Goal: Task Accomplishment & Management: Complete application form

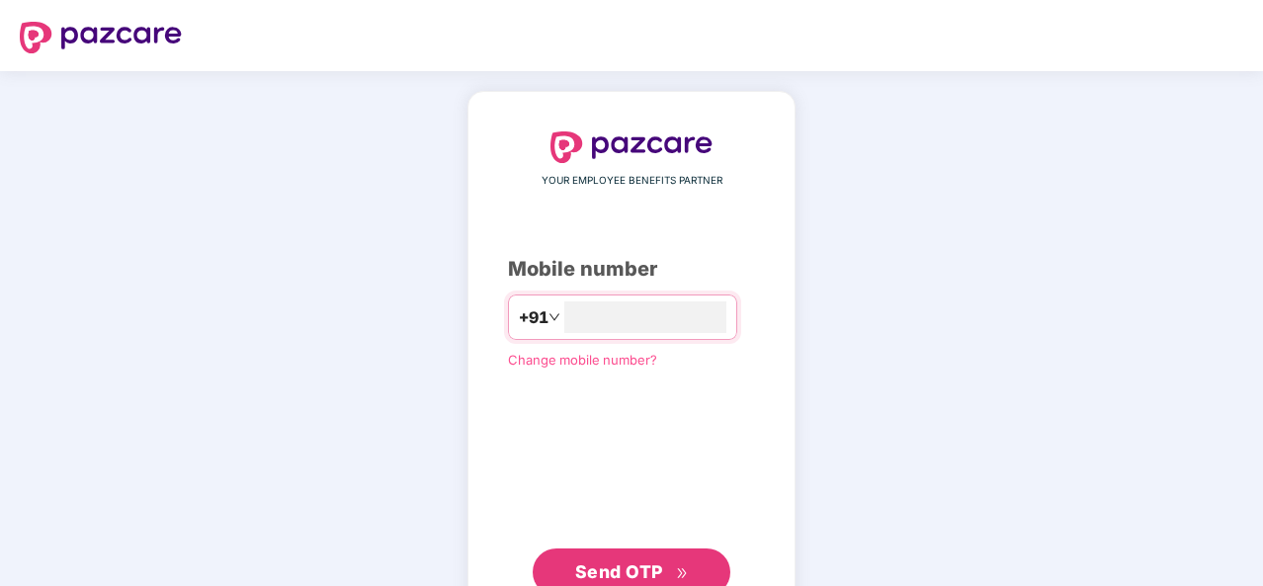
click at [680, 197] on div "YOUR EMPLOYEE BENEFITS PARTNER Mobile number +91 Change mobile number? Send OTP" at bounding box center [631, 363] width 247 height 465
click at [615, 320] on input "number" at bounding box center [645, 318] width 162 height 32
type input "**********"
click at [650, 564] on span "Send OTP" at bounding box center [619, 570] width 88 height 21
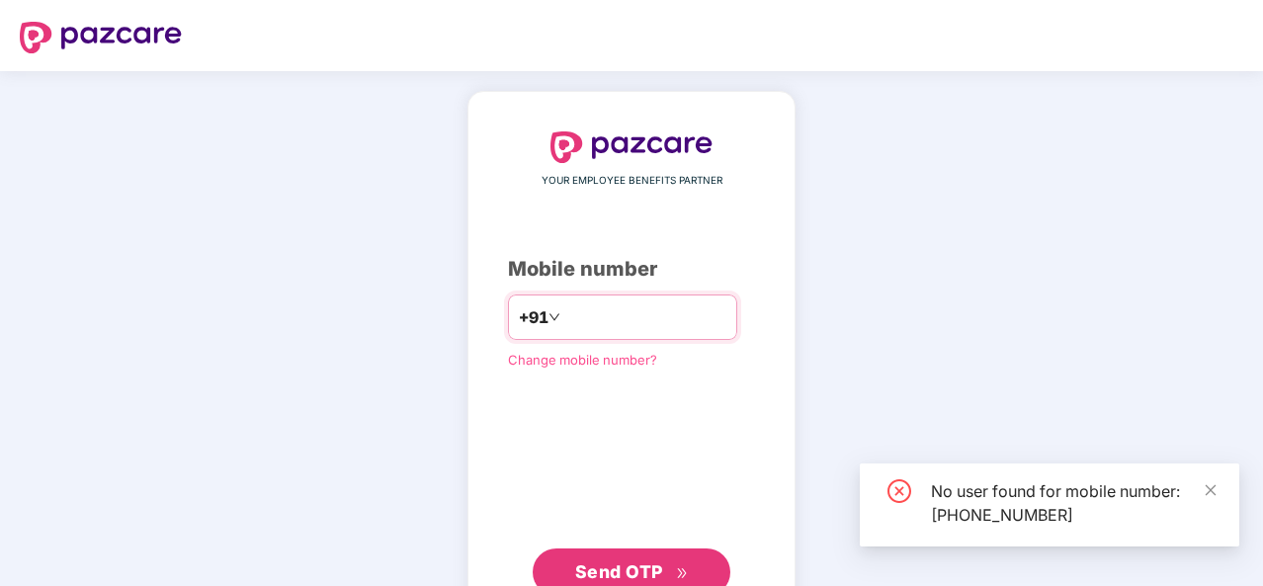
click at [661, 310] on input "**********" at bounding box center [645, 318] width 162 height 32
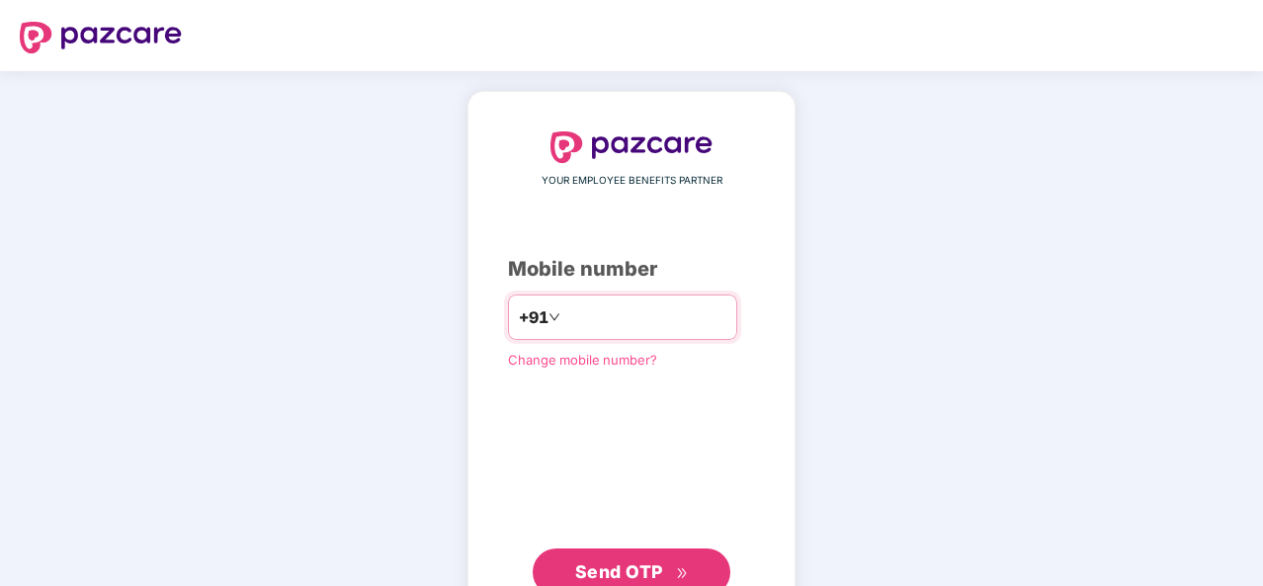
click at [661, 310] on input "**********" at bounding box center [645, 318] width 162 height 32
type input "**********"
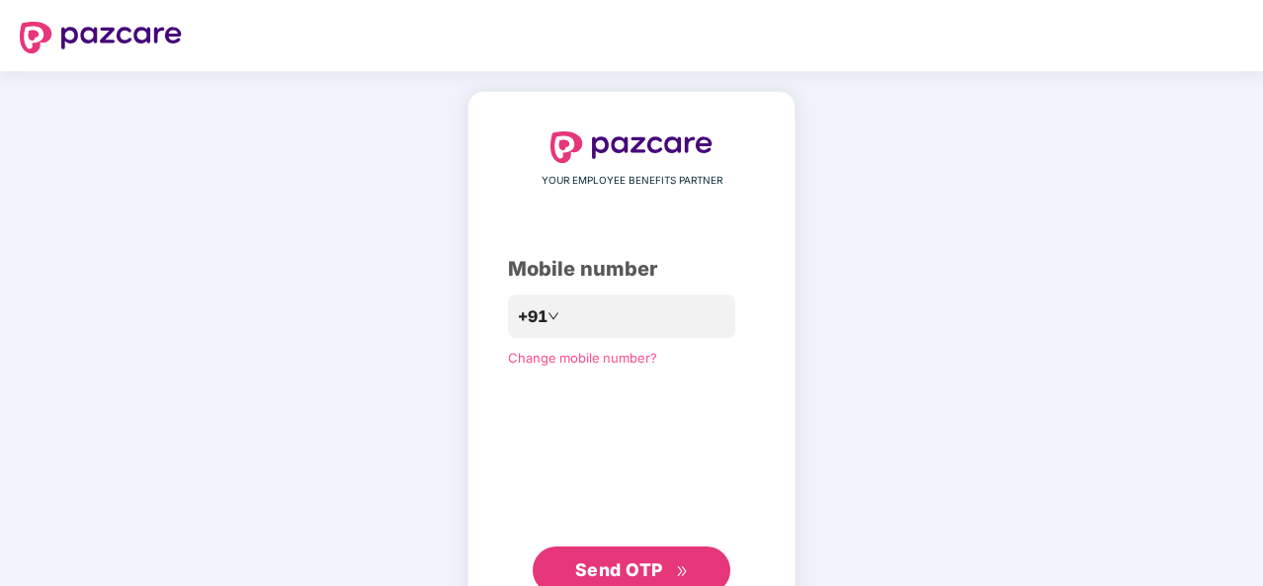
click at [635, 571] on span "Send OTP" at bounding box center [619, 570] width 88 height 21
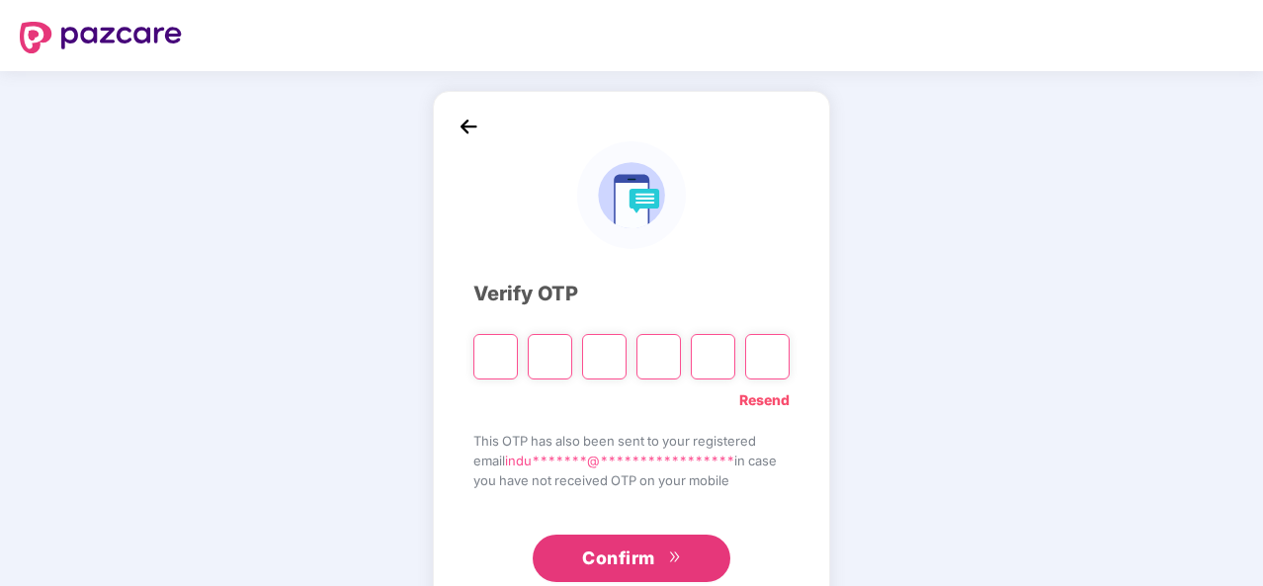
type input "*"
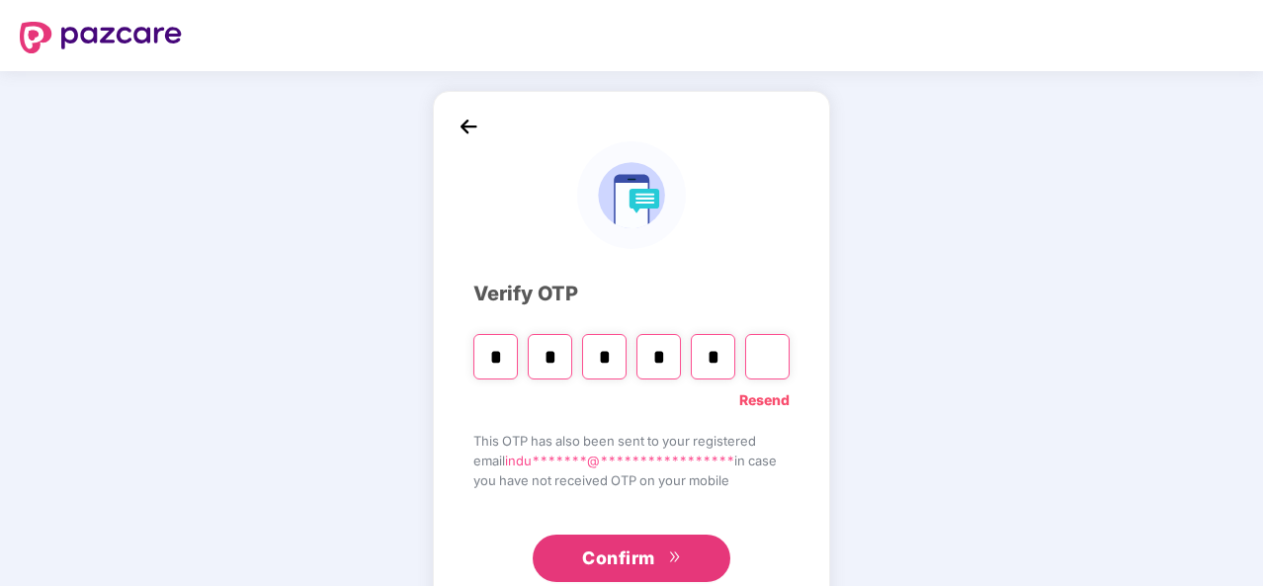
type input "*"
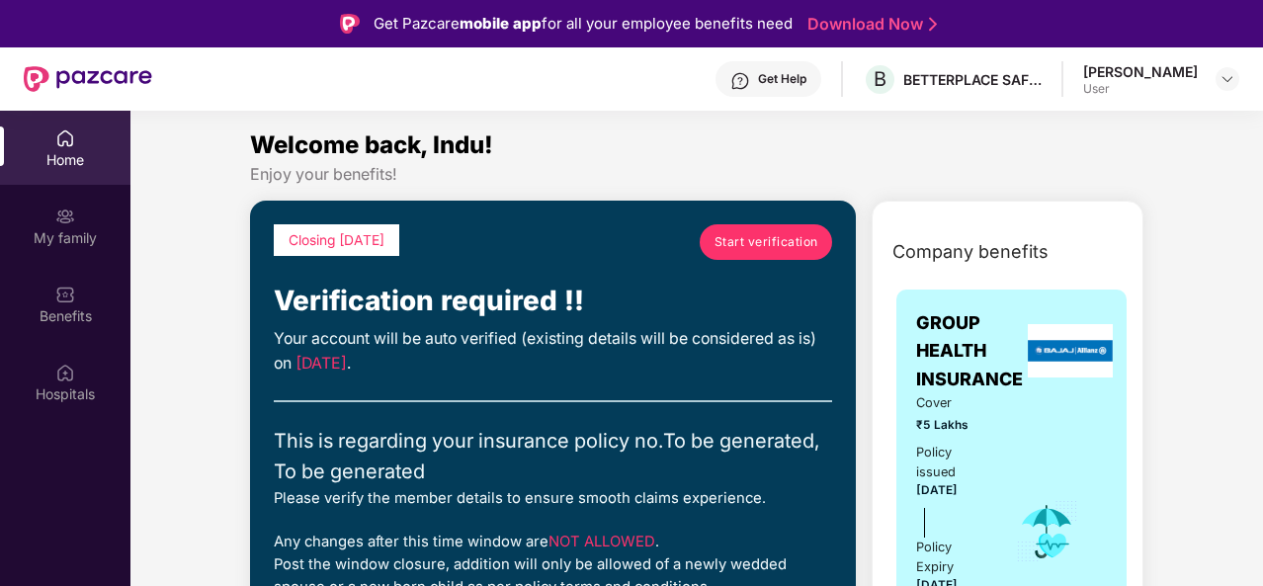
scroll to position [111, 0]
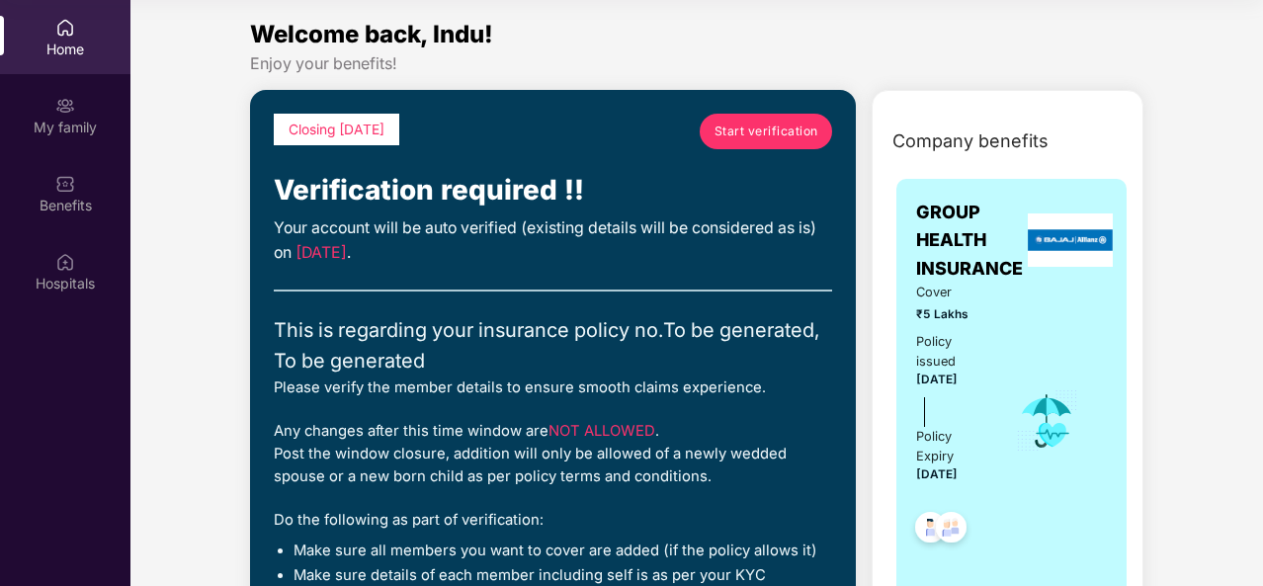
click at [742, 137] on span "Start verification" at bounding box center [767, 131] width 104 height 19
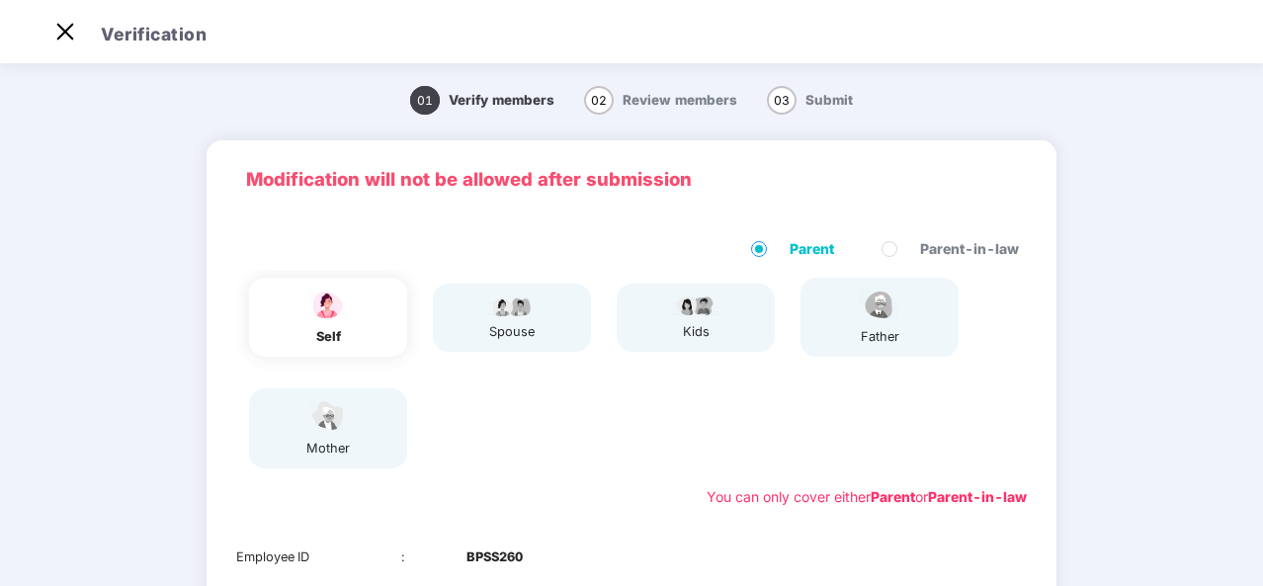
scroll to position [47, 0]
click at [358, 347] on div "self" at bounding box center [328, 317] width 158 height 79
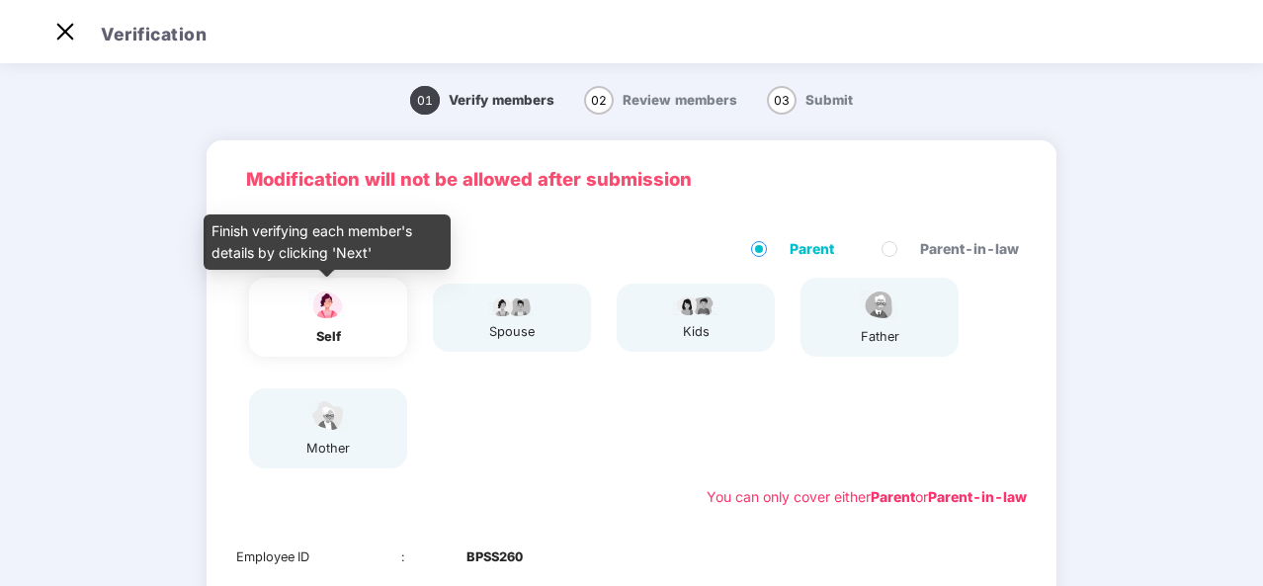
click at [349, 337] on div "self" at bounding box center [327, 337] width 49 height 20
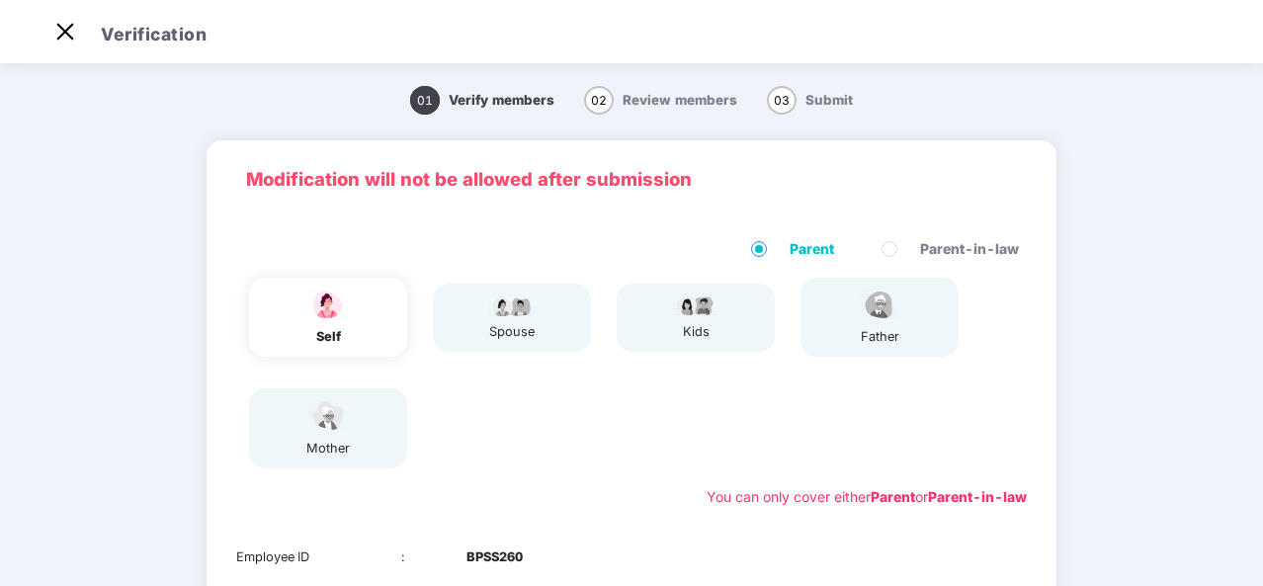
click at [1243, 398] on div "01 Verify members 02 Review members 03 Submit Modification will not be allowed …" at bounding box center [631, 506] width 1263 height 874
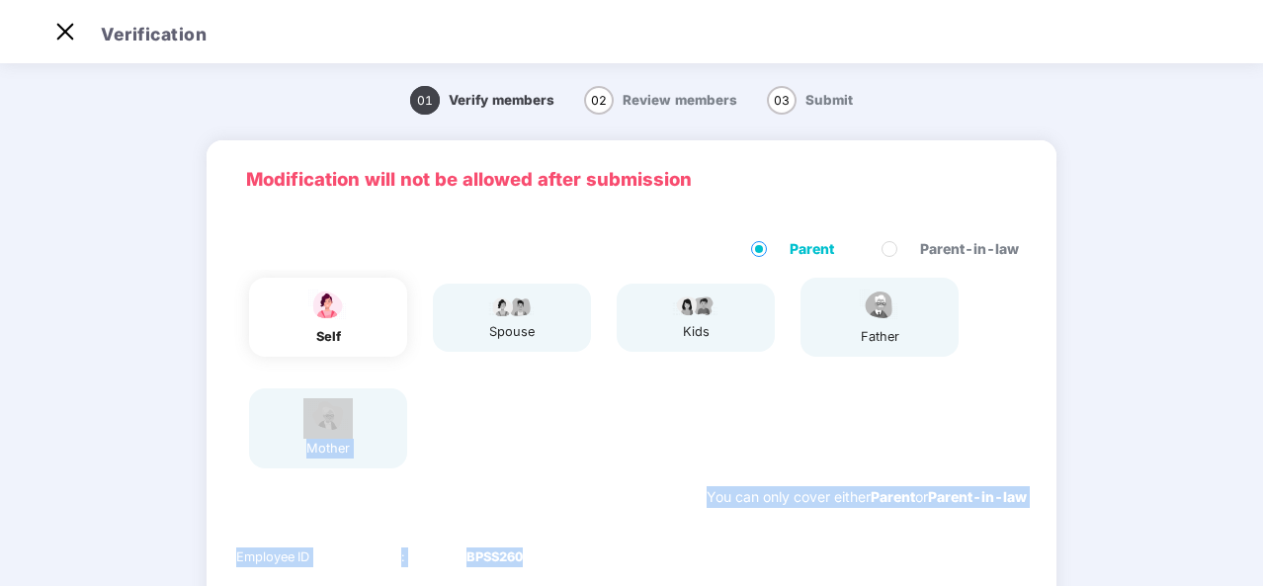
drag, startPoint x: 1260, startPoint y: 361, endPoint x: 1264, endPoint y: 565, distance: 204.7
click at [1262, 539] on html "Get Pazcare mobile app for all your employee benefits need Download Now Verific…" at bounding box center [631, 246] width 1263 height 586
click at [1248, 537] on div "01 Verify members 02 Review members 03 Submit Modification will not be allowed …" at bounding box center [631, 506] width 1263 height 874
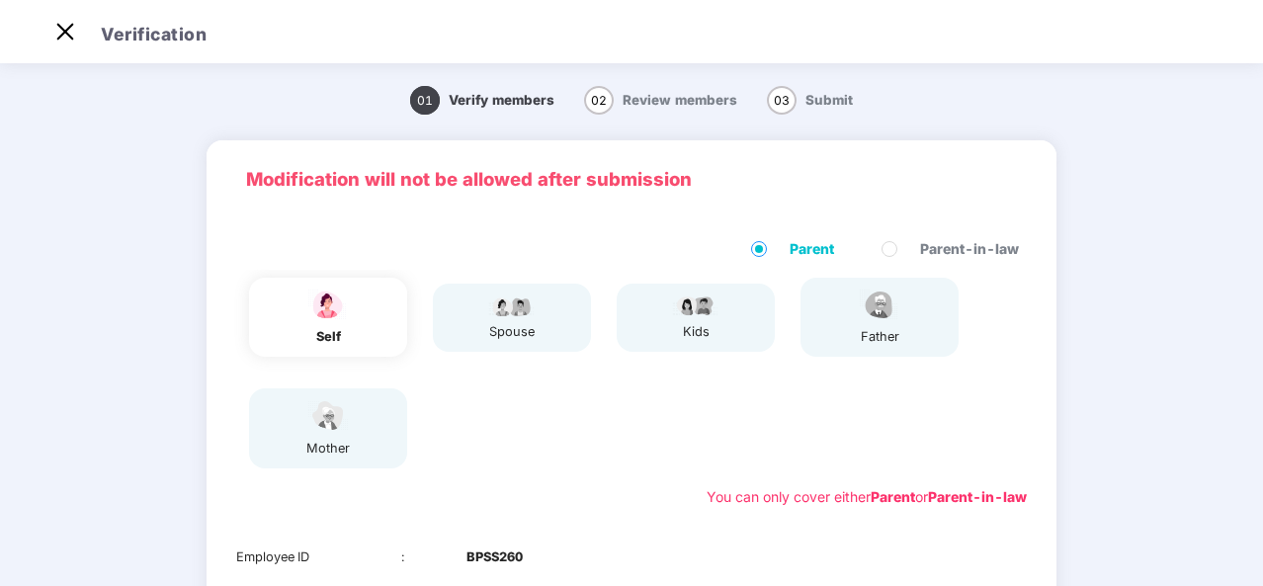
click at [1257, 499] on div "01 Verify members 02 Review members 03 Submit Modification will not be allowed …" at bounding box center [631, 506] width 1263 height 874
click at [1262, 500] on html "Get Pazcare mobile app for all your employee benefits need Download Now Verific…" at bounding box center [631, 246] width 1263 height 586
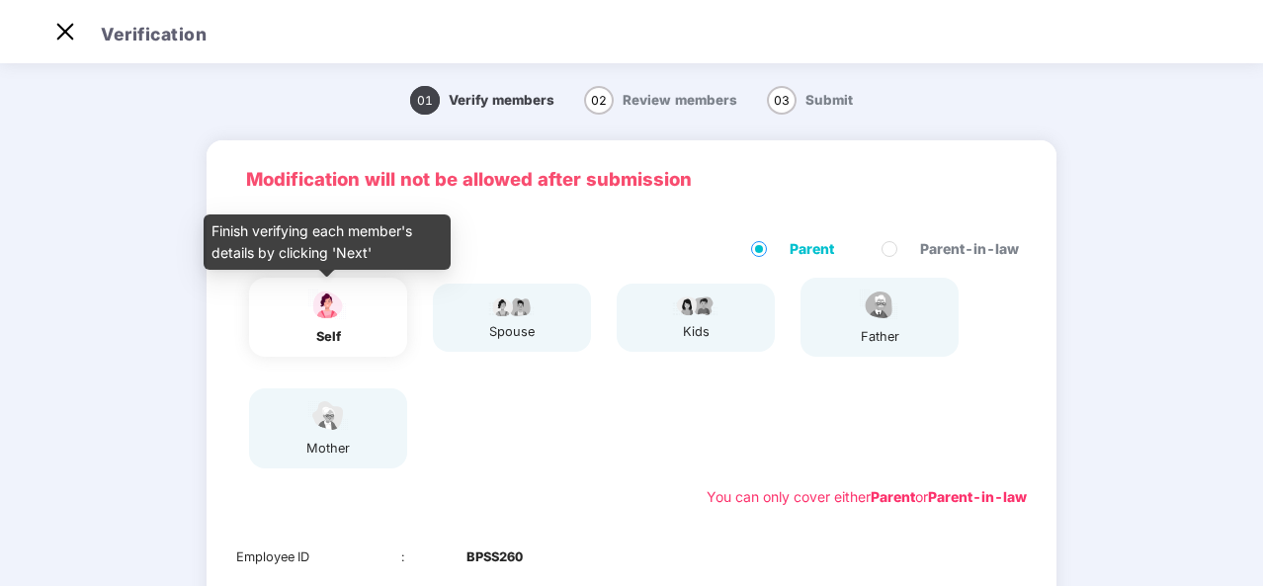
click at [310, 338] on div "self" at bounding box center [327, 337] width 49 height 20
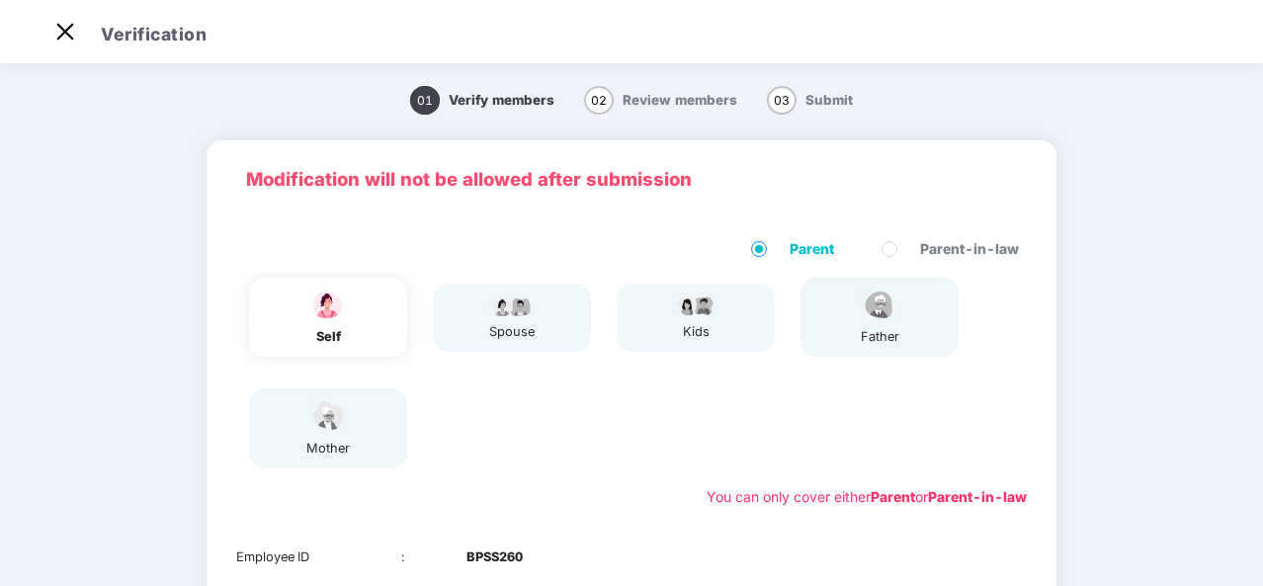
click at [544, 316] on div "spouse" at bounding box center [512, 318] width 158 height 68
click at [458, 321] on div "spouse" at bounding box center [512, 318] width 158 height 68
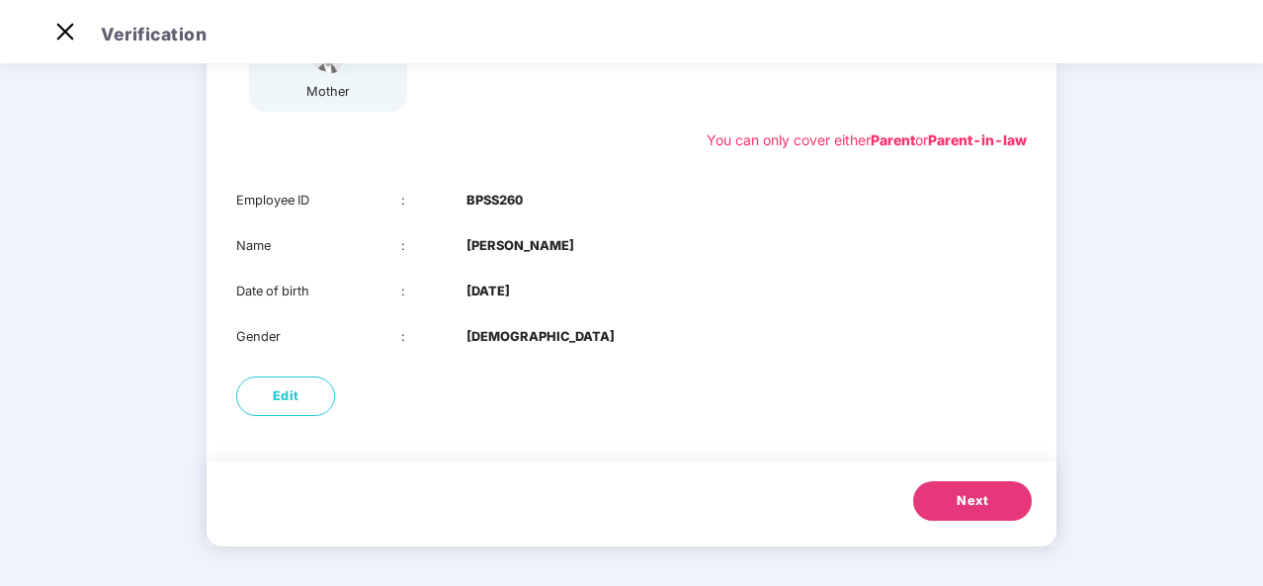
click at [961, 497] on span "Next" at bounding box center [973, 501] width 32 height 20
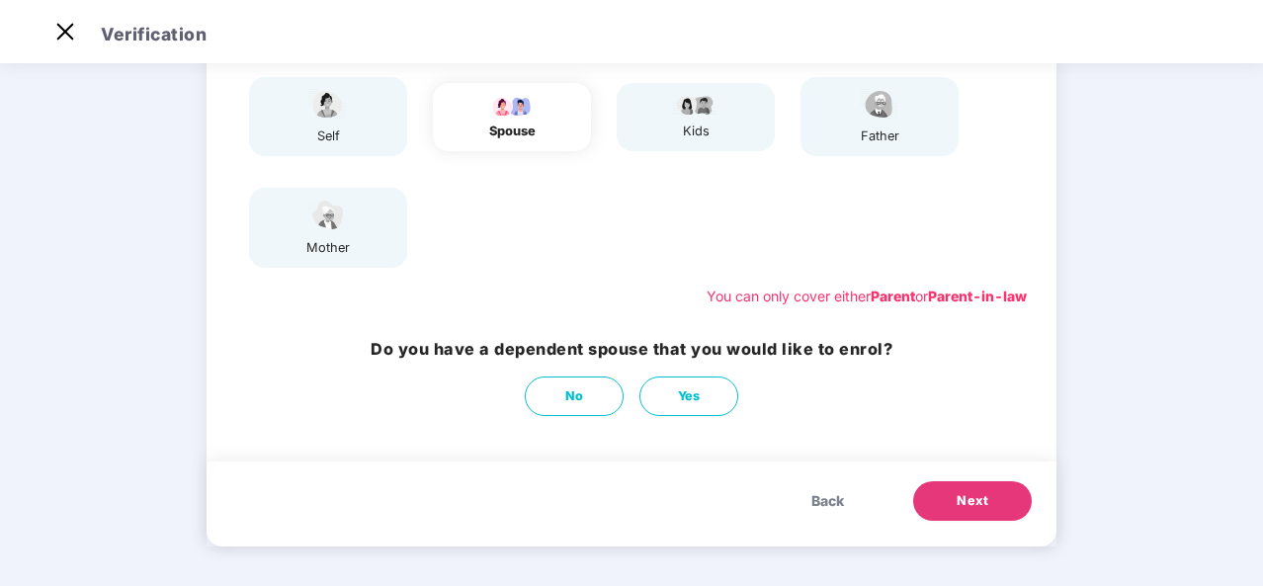
click at [519, 400] on div "No Yes" at bounding box center [632, 397] width 522 height 40
click at [549, 400] on button "No" at bounding box center [574, 397] width 99 height 40
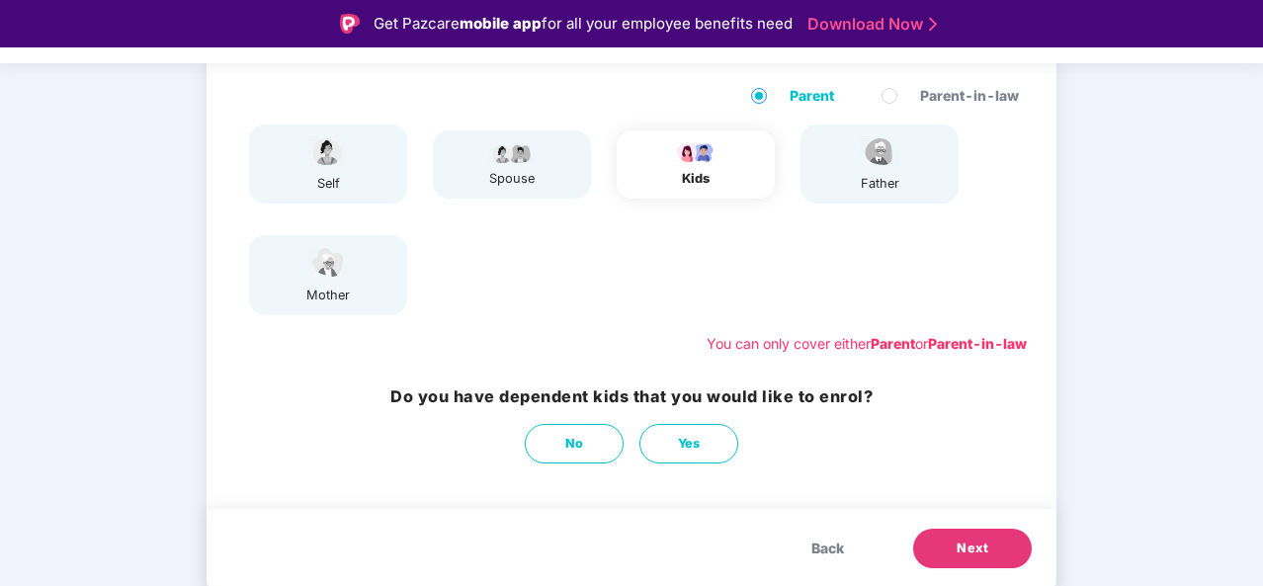
click at [977, 552] on span "Next" at bounding box center [973, 549] width 32 height 20
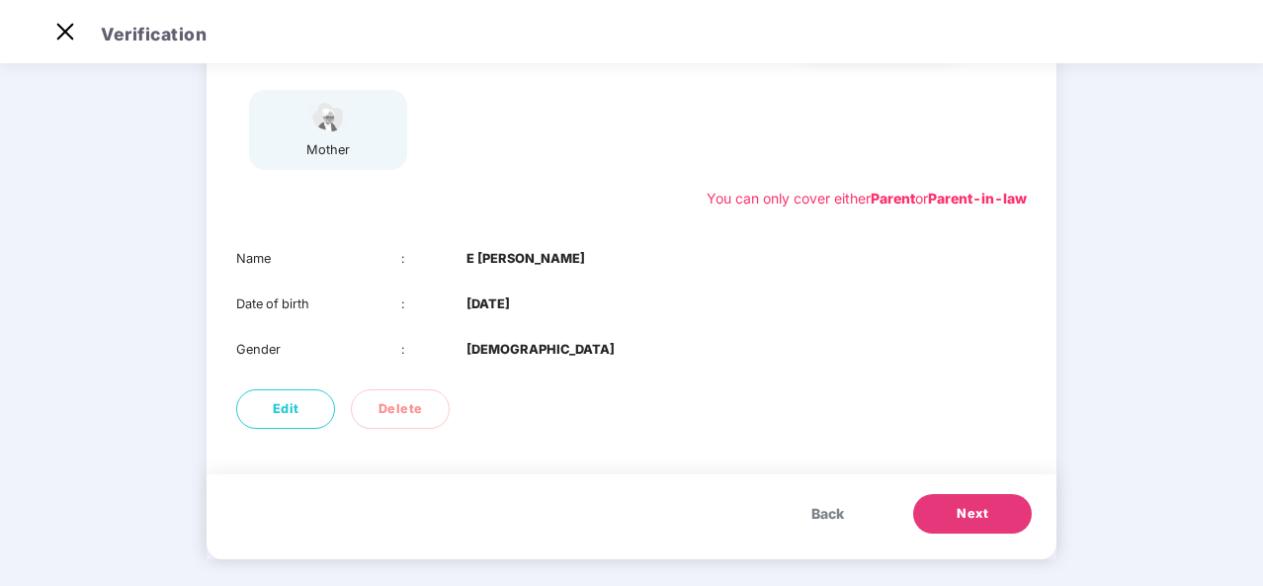
scroll to position [311, 0]
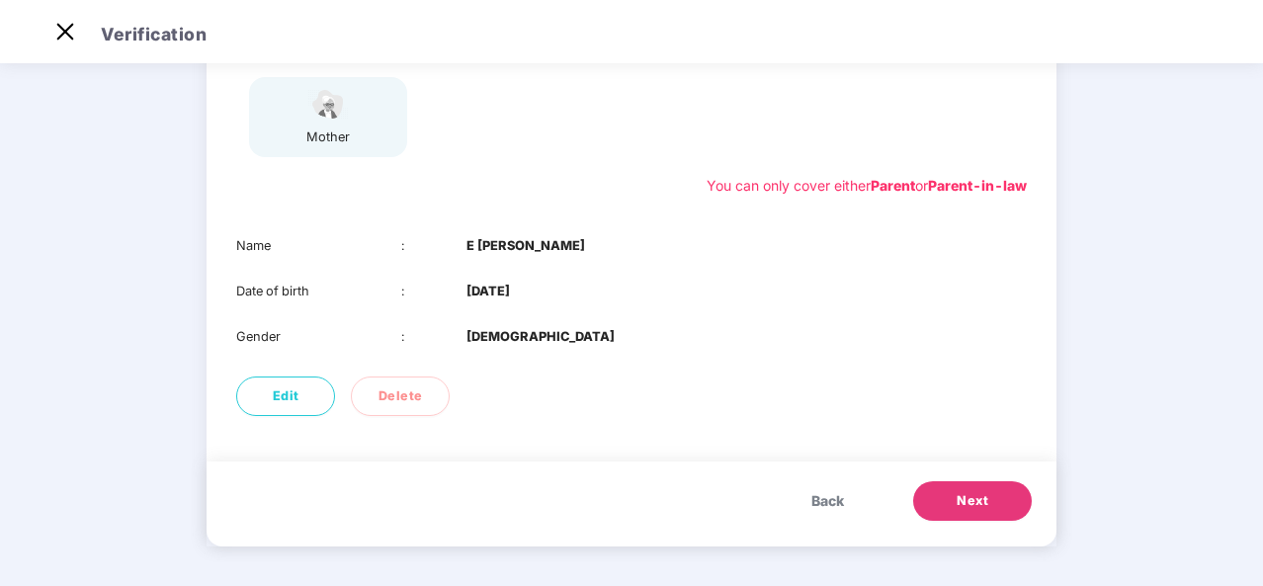
click at [957, 505] on span "Next" at bounding box center [973, 501] width 32 height 20
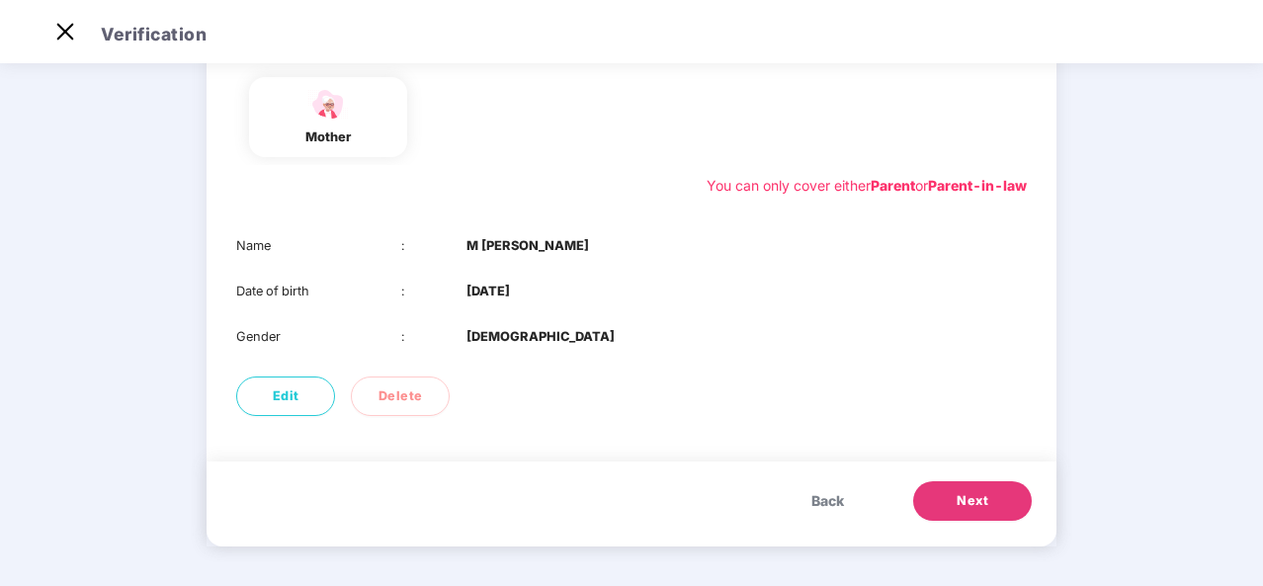
click at [957, 505] on span "Next" at bounding box center [973, 501] width 32 height 20
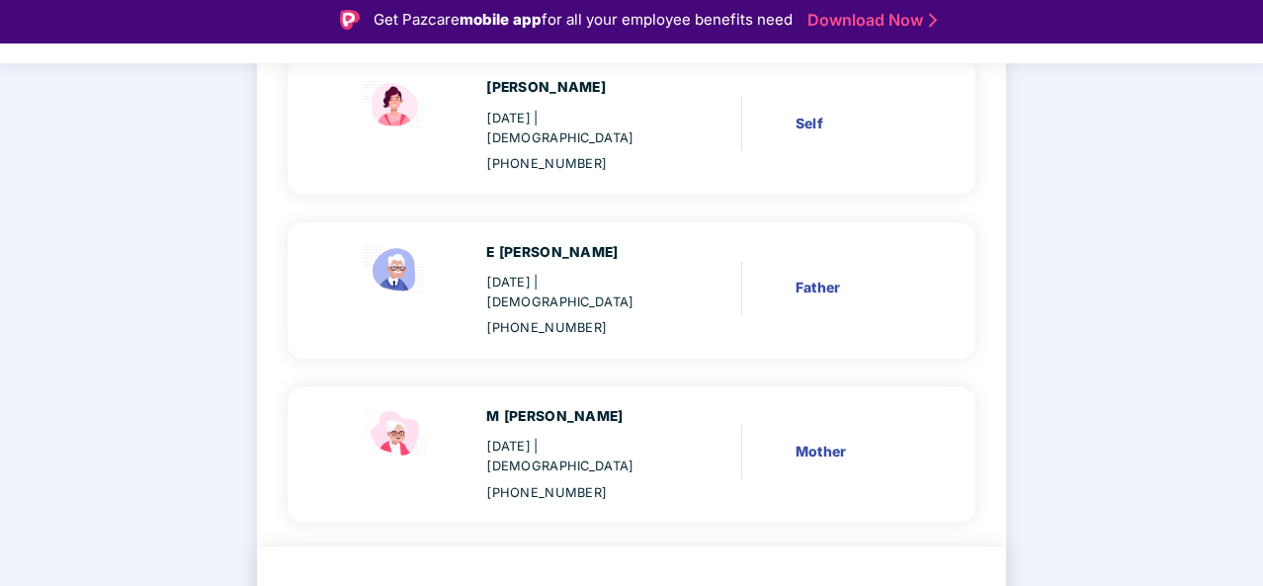
scroll to position [0, 0]
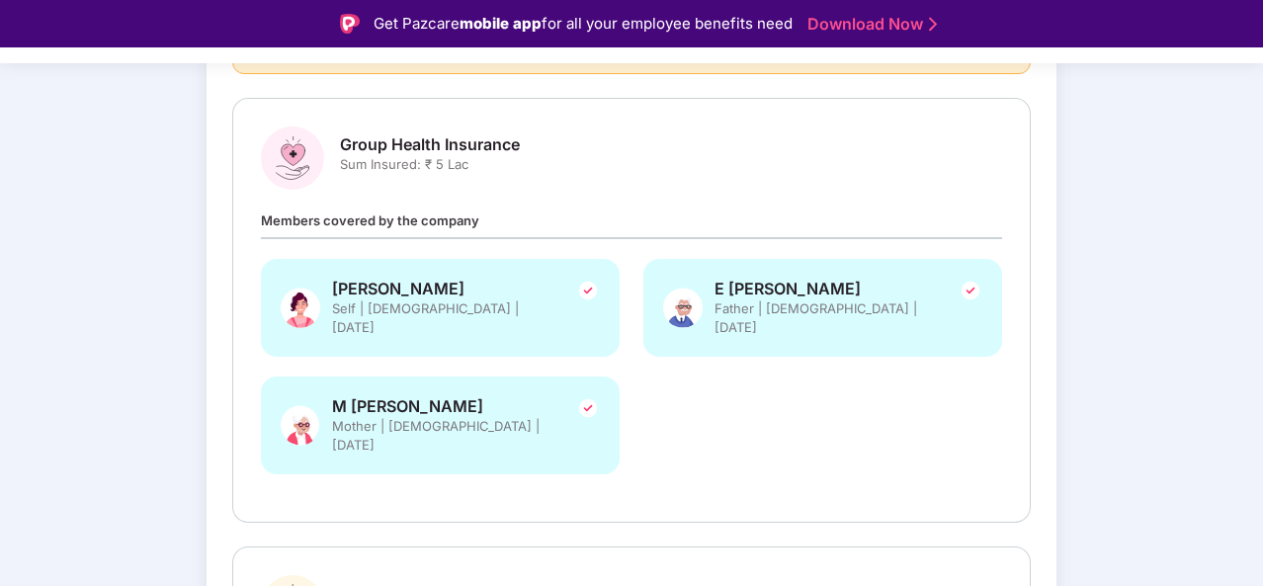
scroll to position [47, 0]
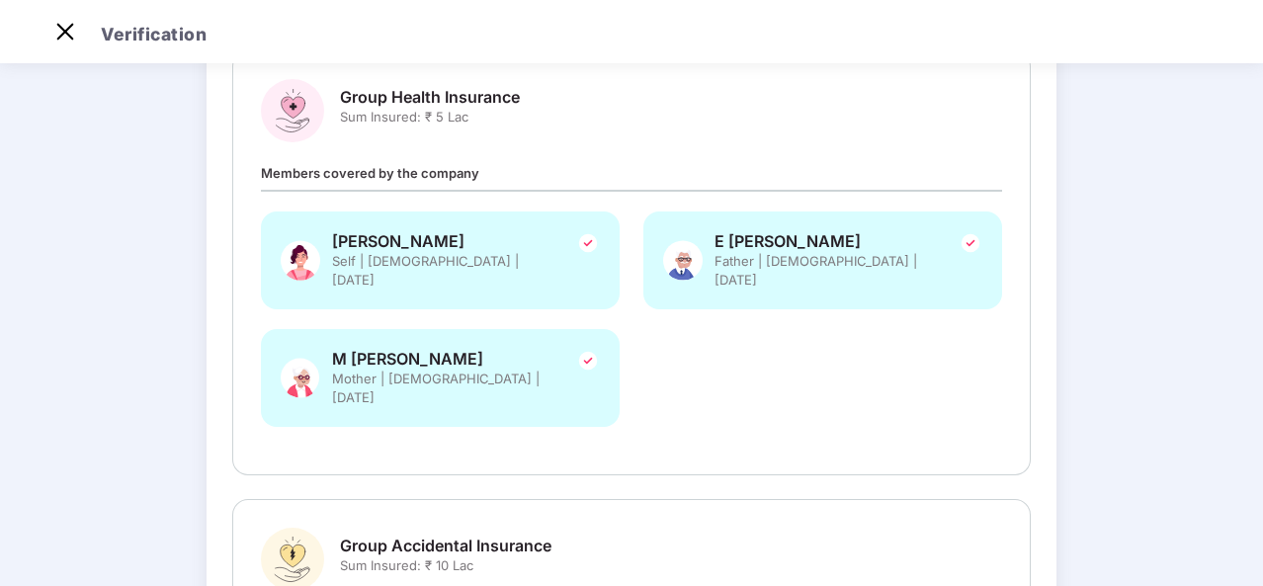
click at [1259, 544] on div "Verify members Review members 03 Submit Review and Submit Details once submitte…" at bounding box center [631, 394] width 1263 height 1142
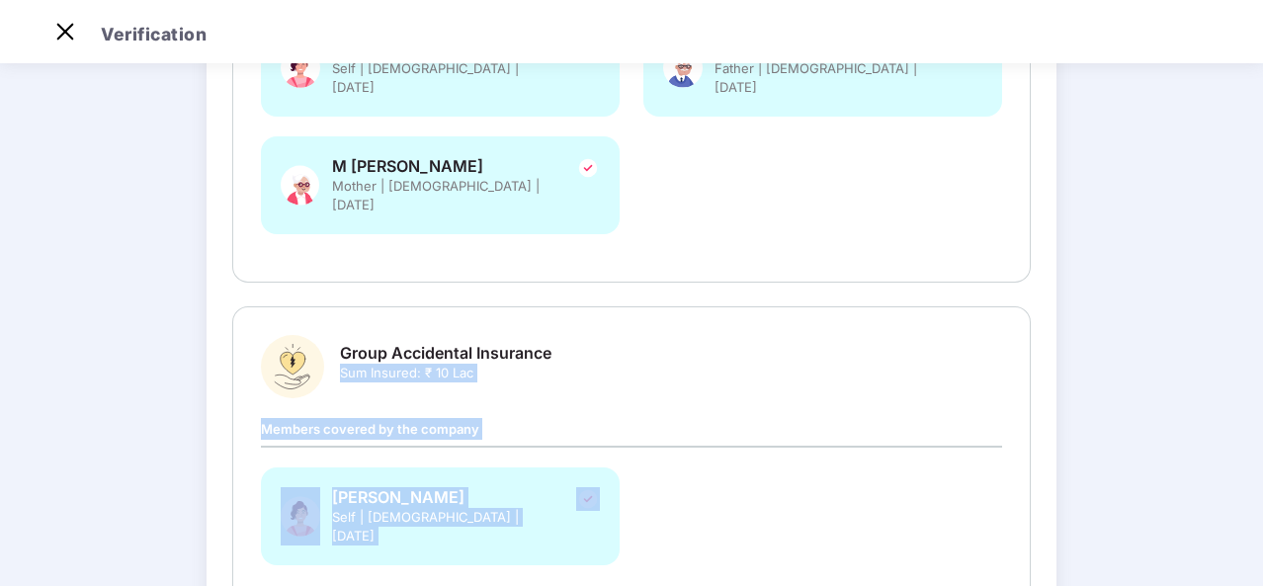
drag, startPoint x: 1259, startPoint y: 544, endPoint x: 1263, endPoint y: 624, distance: 80.2
click at [1262, 539] on html "Get Pazcare mobile app for all your employee benefits need Download Now Verific…" at bounding box center [631, 246] width 1263 height 586
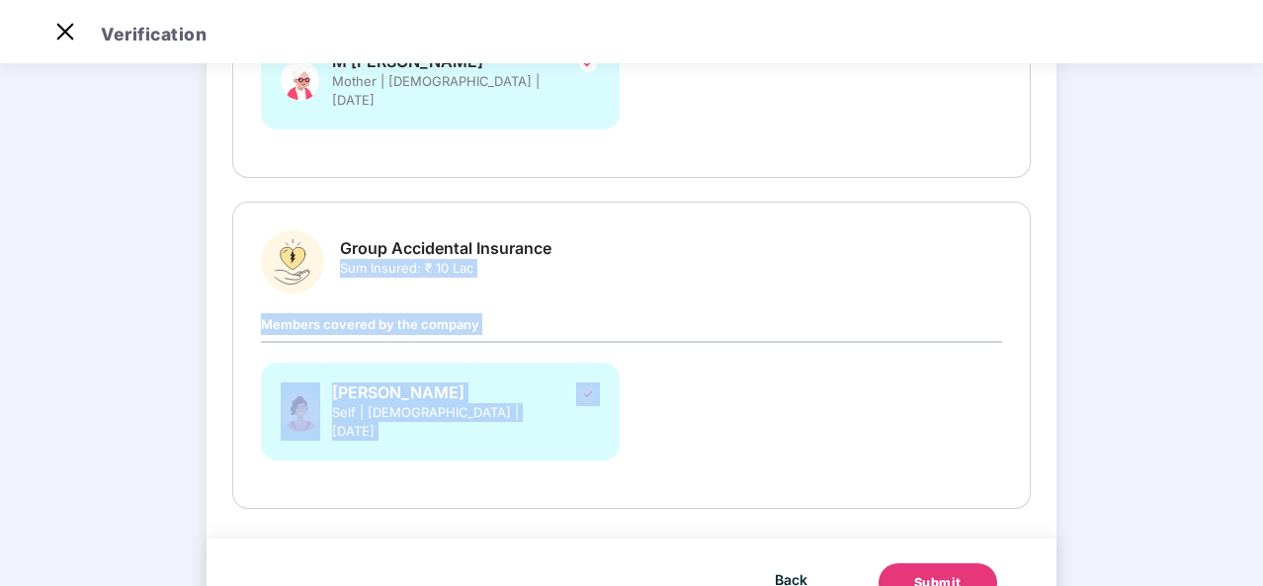
click at [1041, 416] on div "Review and Submit Details once submitted, cannot be changed Group Health Insura…" at bounding box center [632, 71] width 850 height 936
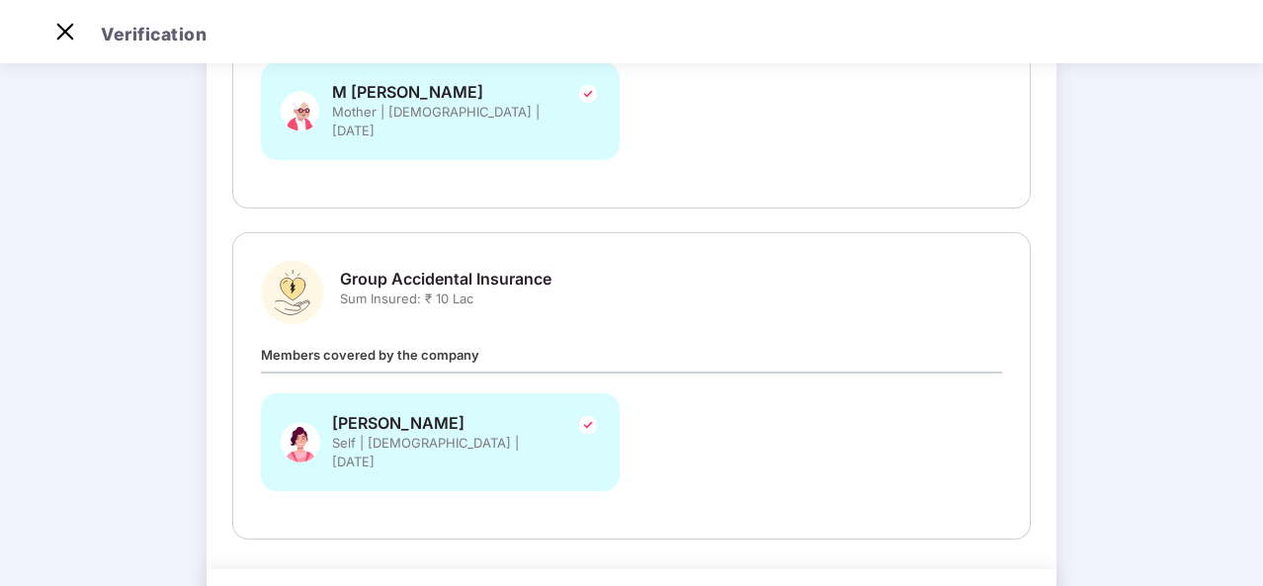
scroll to position [564, 0]
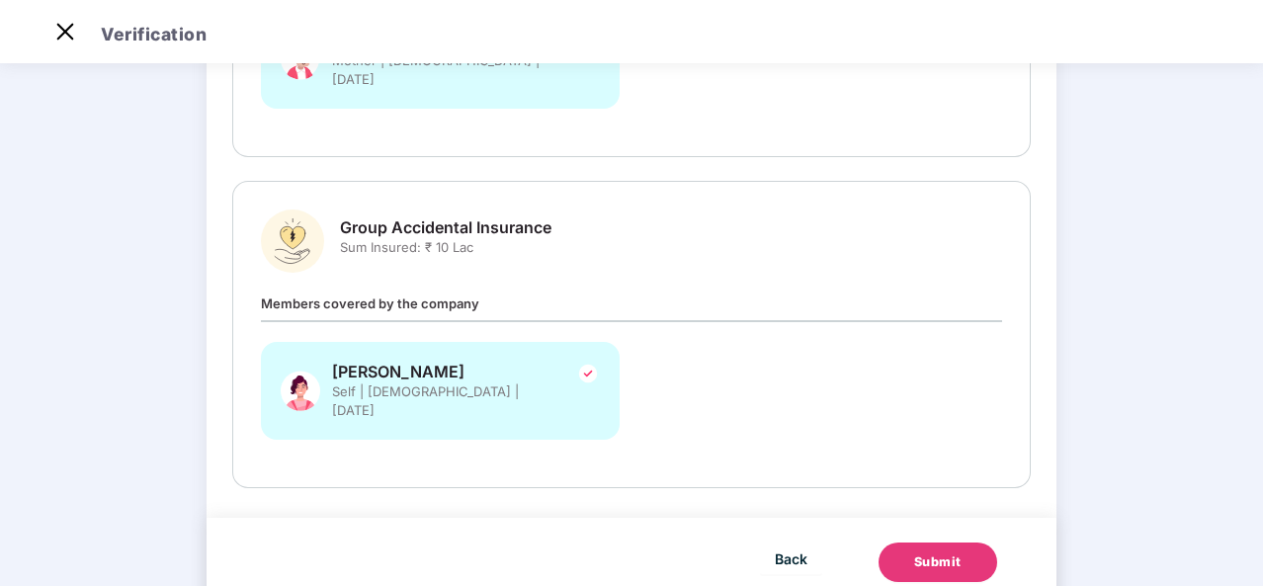
click at [929, 553] on div "Submit" at bounding box center [937, 563] width 47 height 20
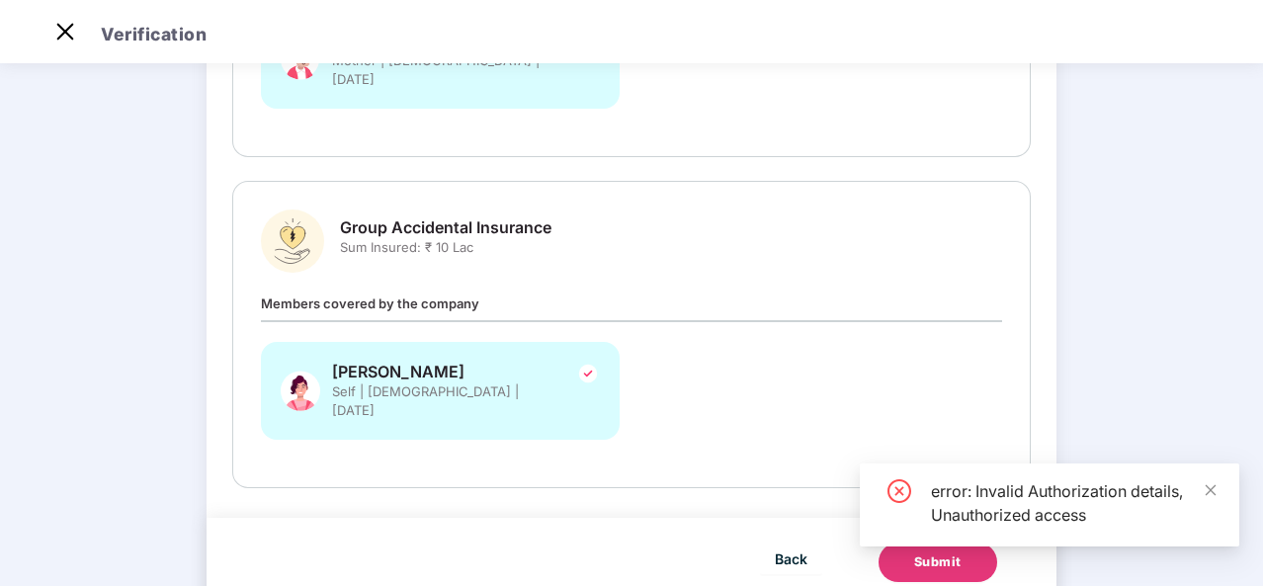
click at [1218, 500] on div "error: Invalid Authorization details, Unauthorized access" at bounding box center [1050, 505] width 380 height 83
click at [66, 37] on img at bounding box center [65, 32] width 32 height 32
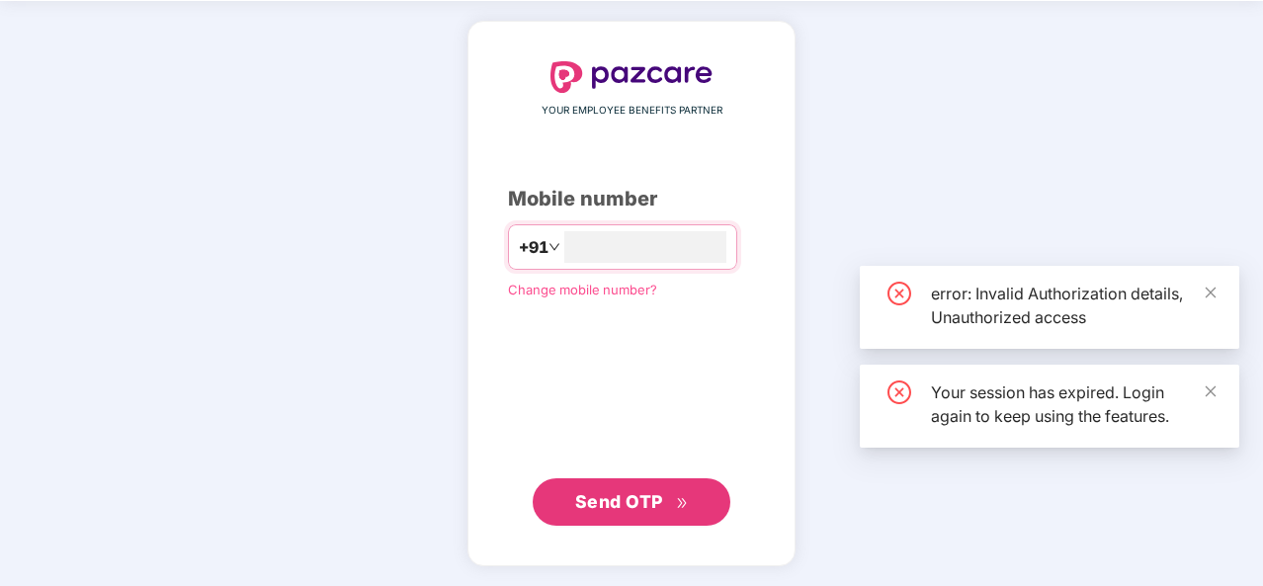
scroll to position [66, 0]
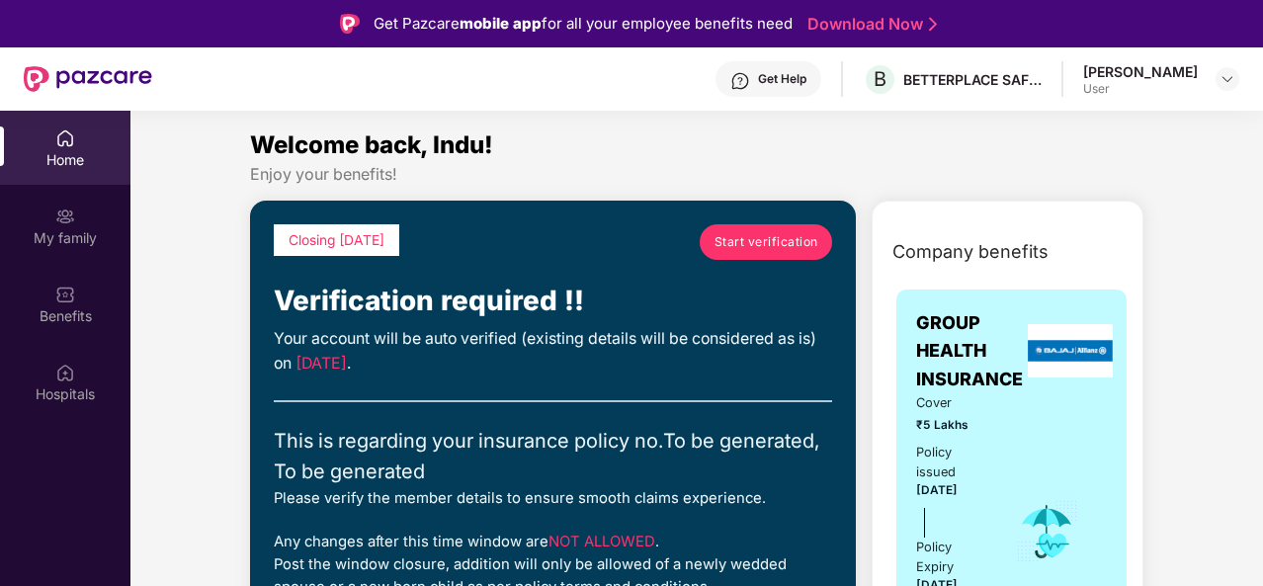
click at [1213, 78] on div "Indu Mathi R User" at bounding box center [1161, 79] width 156 height 35
click at [1233, 74] on img at bounding box center [1228, 79] width 16 height 16
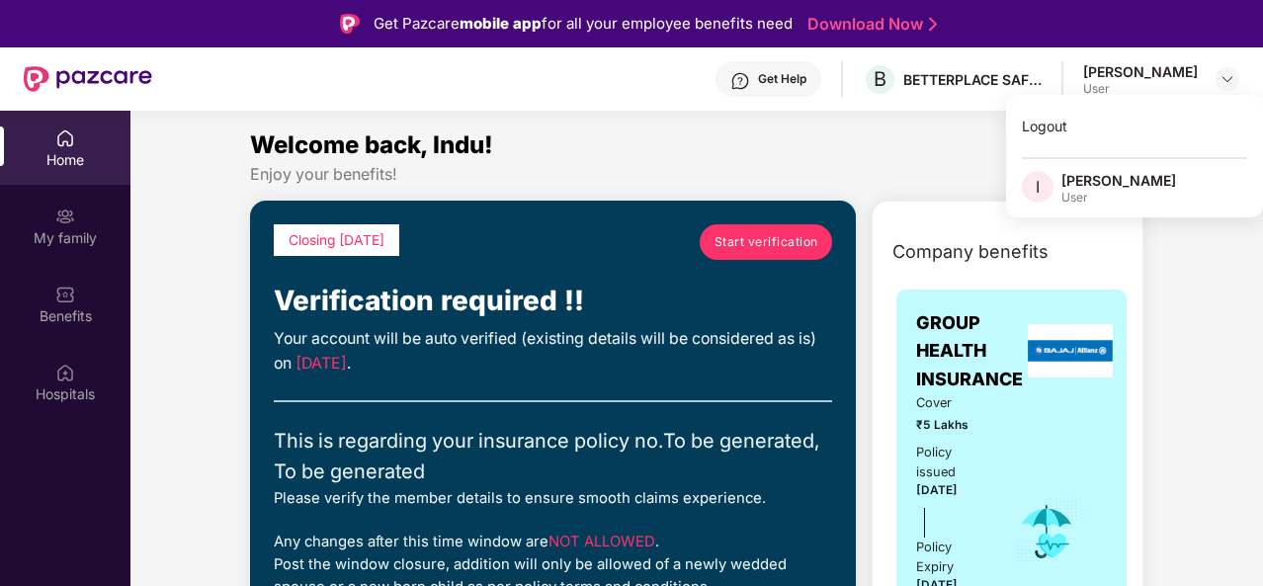
drag, startPoint x: 1085, startPoint y: 193, endPoint x: 1061, endPoint y: 149, distance: 50.0
click at [1061, 149] on div "Logout I Indu Mathi R User" at bounding box center [1134, 156] width 257 height 123
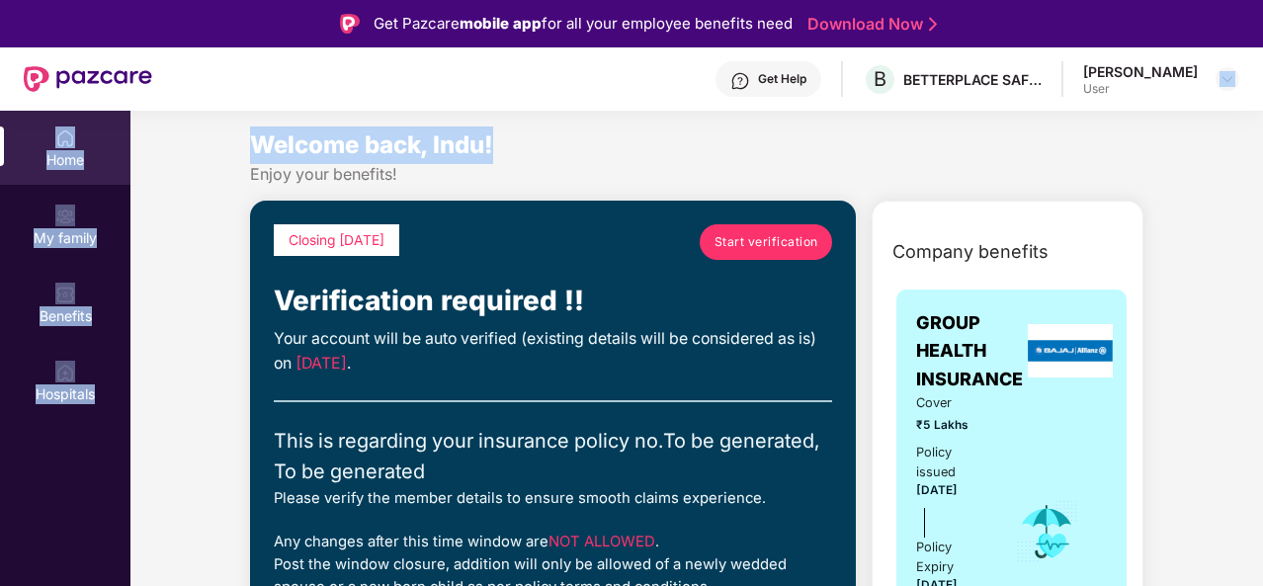
drag, startPoint x: 1056, startPoint y: 124, endPoint x: 1214, endPoint y: 76, distance: 165.1
click at [1214, 76] on div "Get Pazcare mobile app for all your employee benefits need Download Now Get Hel…" at bounding box center [631, 348] width 1263 height 697
click at [1214, 76] on div "Indu Mathi R User" at bounding box center [1161, 79] width 156 height 35
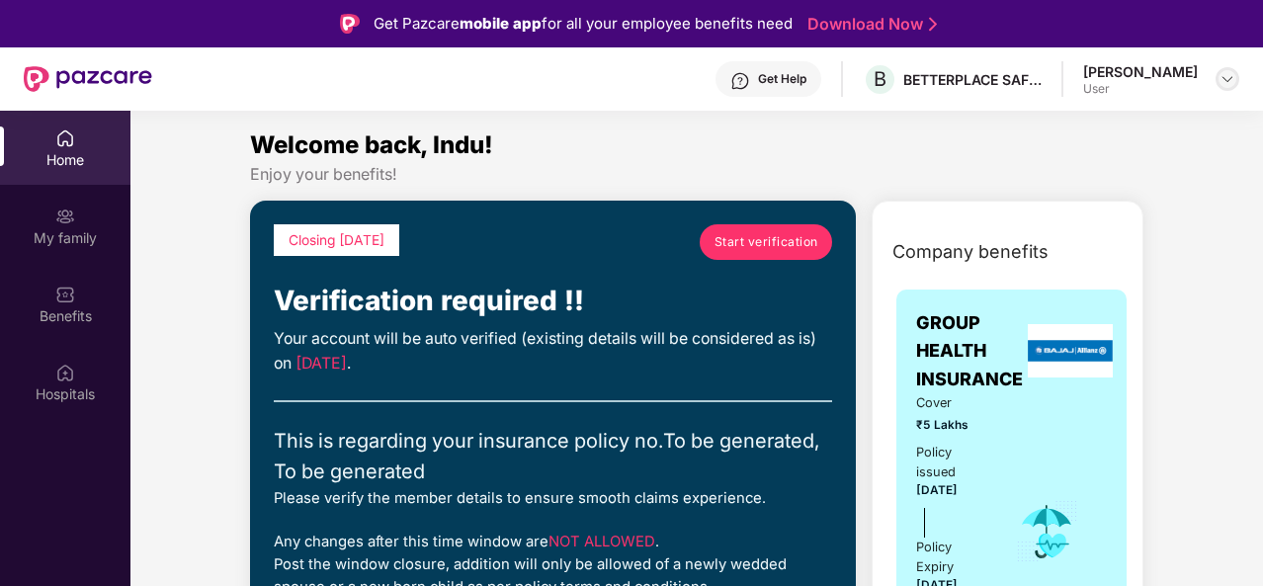
click at [1224, 77] on img at bounding box center [1228, 79] width 16 height 16
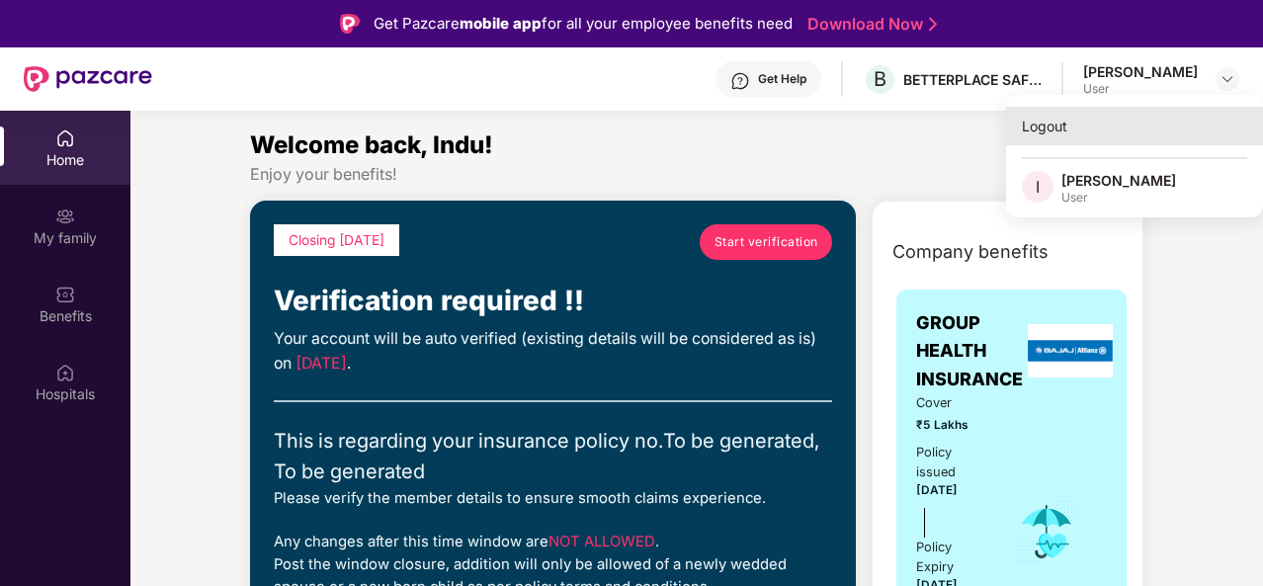
click at [1083, 131] on div "Logout" at bounding box center [1134, 126] width 257 height 39
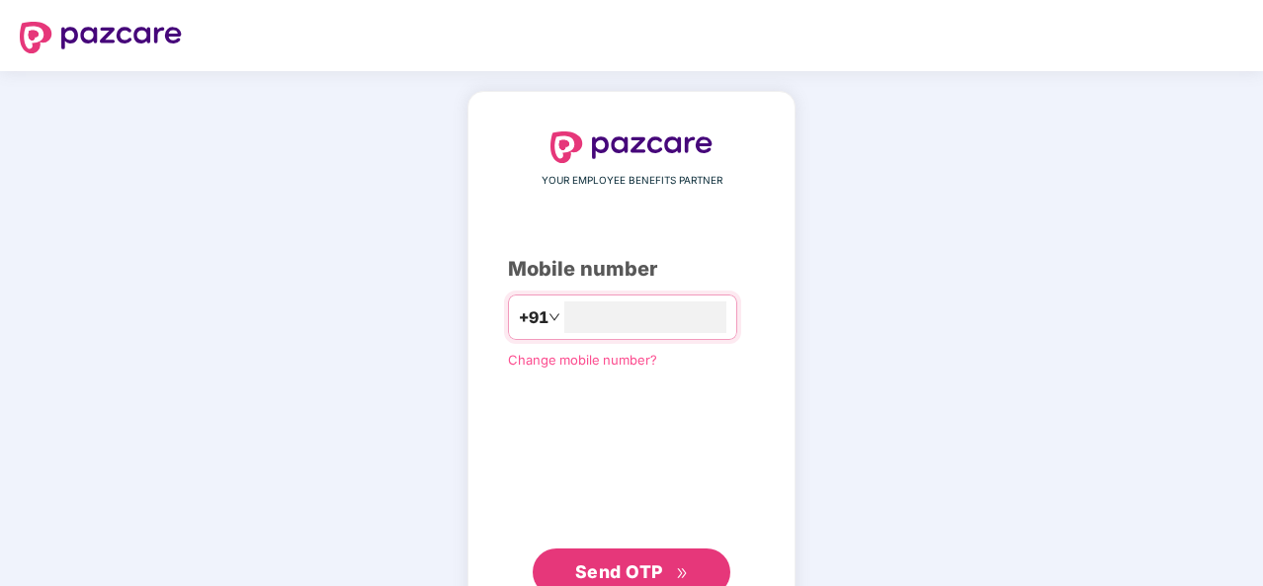
type input "**********"
click at [559, 356] on span "Change mobile number?" at bounding box center [582, 358] width 149 height 16
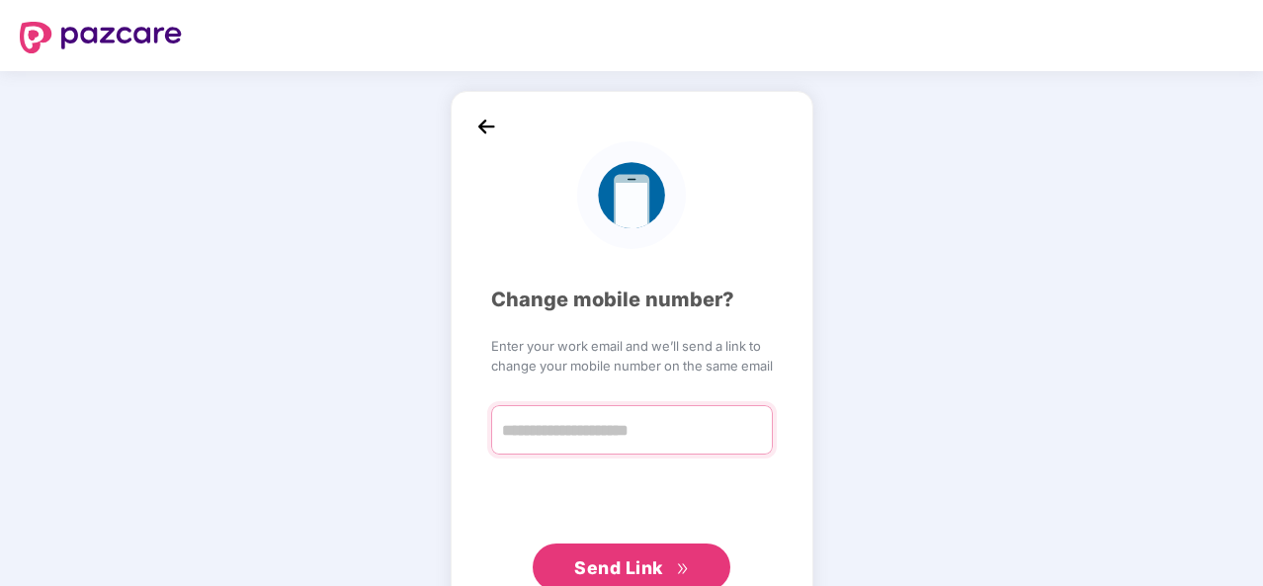
click at [568, 436] on input "text" at bounding box center [632, 429] width 282 height 49
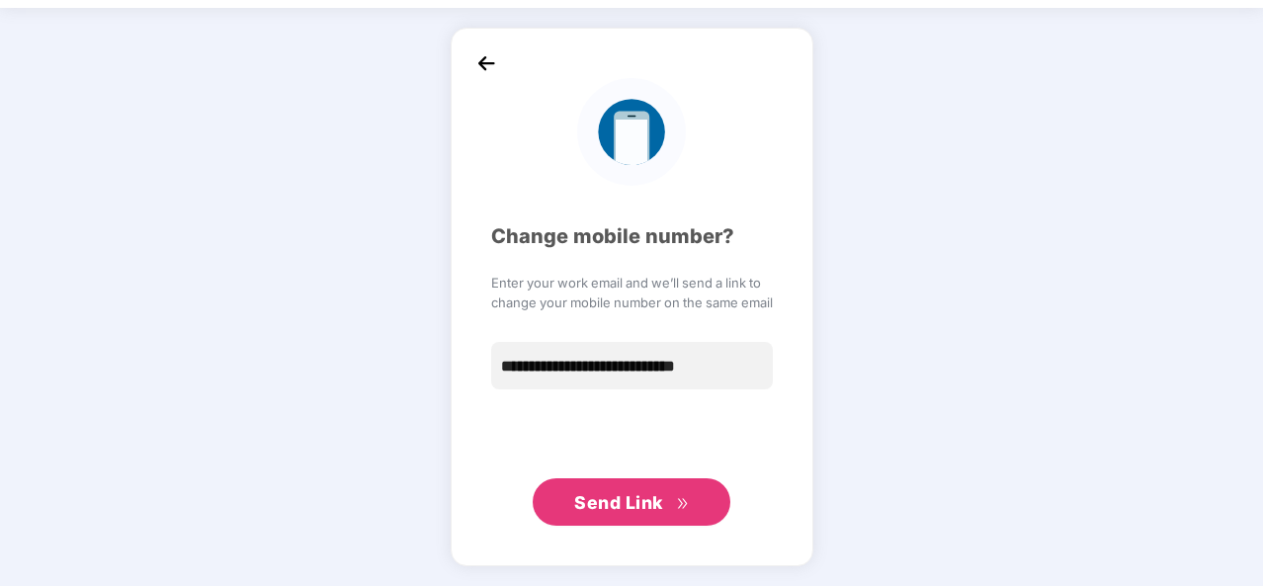
type input "**********"
click at [647, 504] on span "Send Link" at bounding box center [618, 503] width 89 height 21
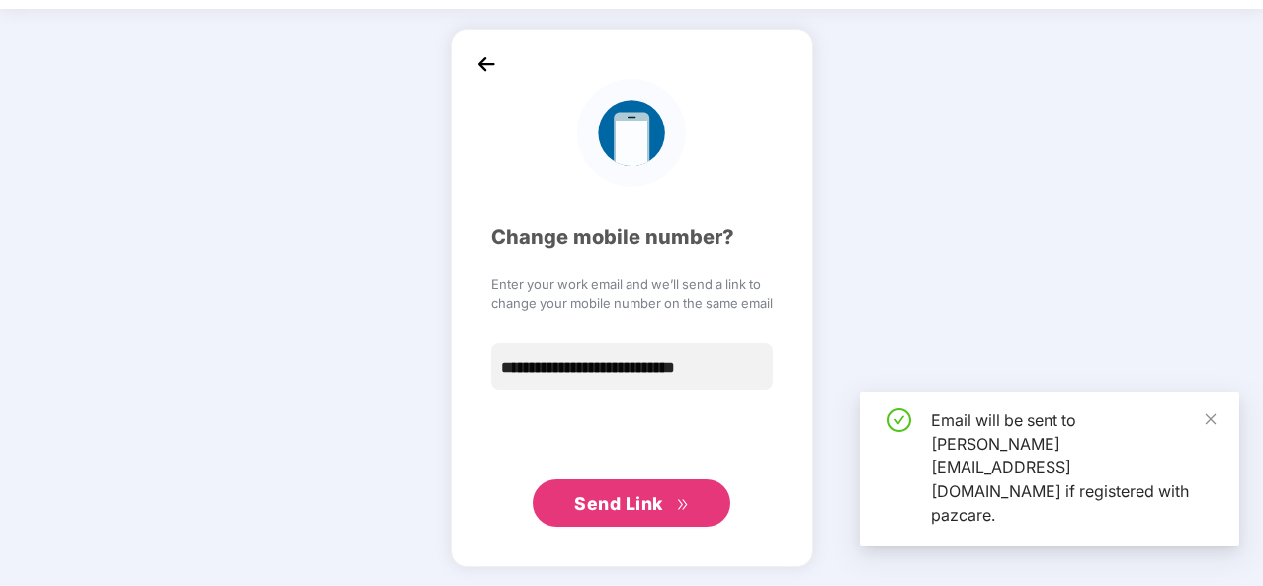
click at [650, 500] on span "Send Link" at bounding box center [618, 503] width 89 height 21
click at [1016, 516] on div "Email will be sent to indumathi.r@betterplace.co.in if registered with pazcare." at bounding box center [1073, 467] width 285 height 119
click at [484, 60] on img at bounding box center [487, 64] width 30 height 30
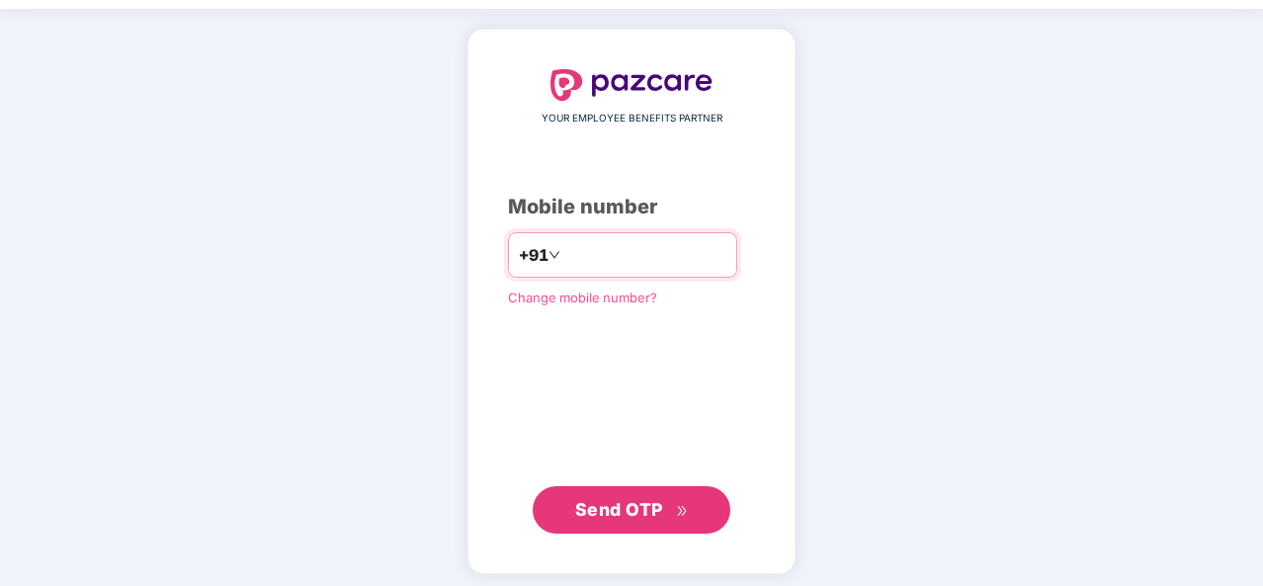
click at [540, 244] on div "+91" at bounding box center [622, 254] width 229 height 45
click at [604, 264] on input "number" at bounding box center [645, 255] width 162 height 32
type input "**********"
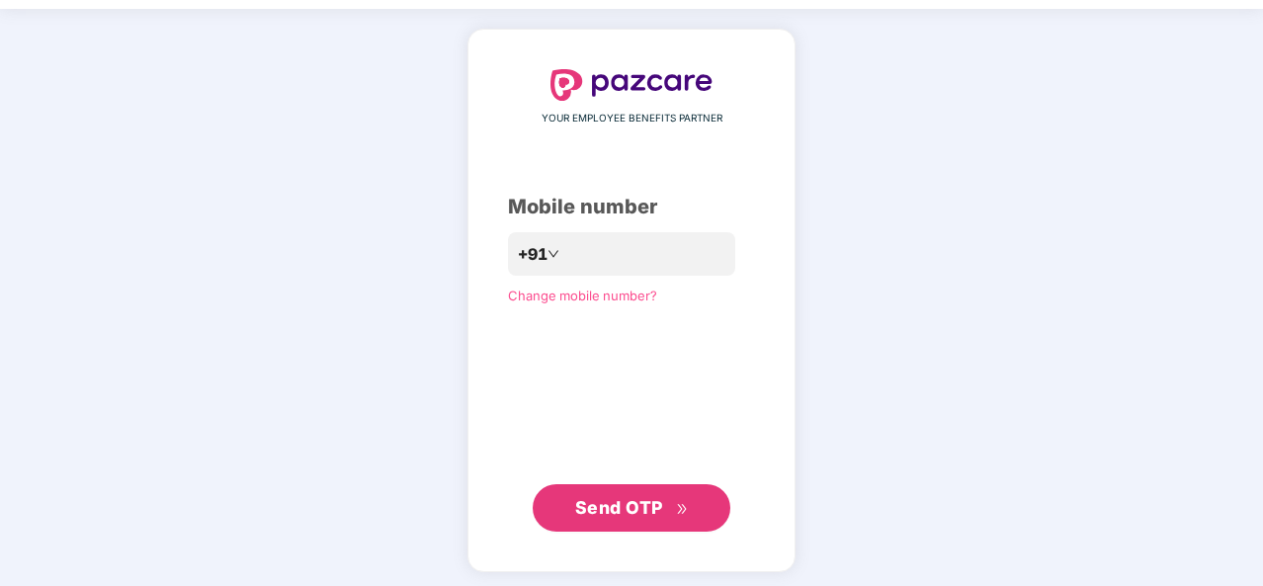
click at [617, 503] on span "Send OTP" at bounding box center [619, 507] width 88 height 21
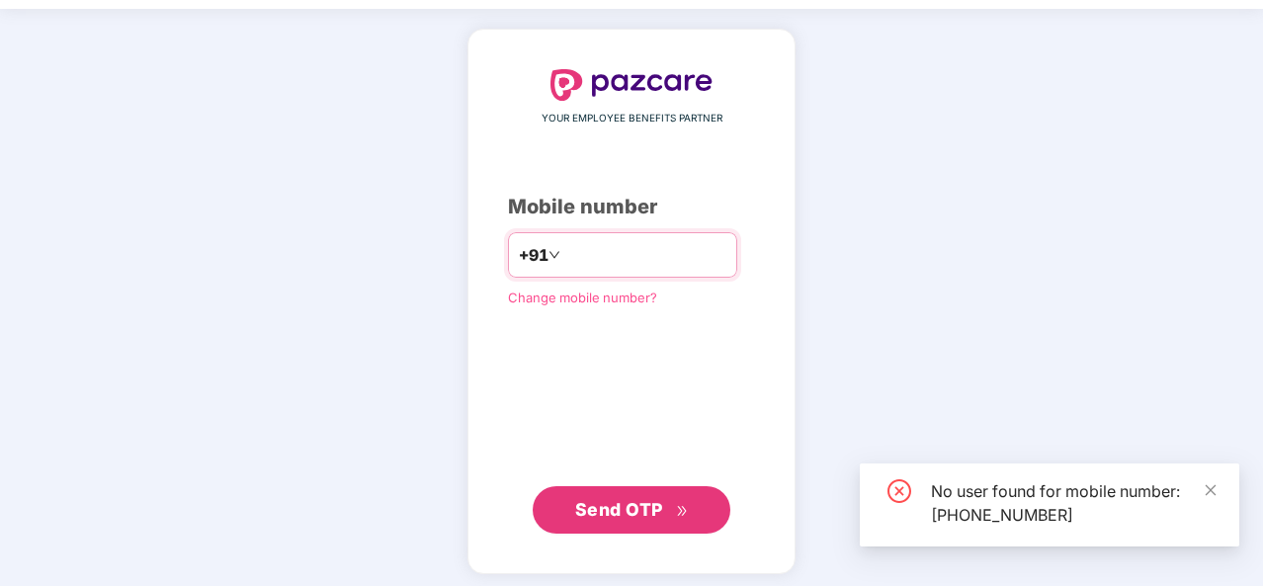
drag, startPoint x: 649, startPoint y: 254, endPoint x: 494, endPoint y: 301, distance: 161.1
click at [508, 301] on div "**********" at bounding box center [631, 301] width 247 height 465
drag, startPoint x: 642, startPoint y: 262, endPoint x: 532, endPoint y: 248, distance: 110.6
click at [532, 248] on div "**********" at bounding box center [622, 254] width 229 height 45
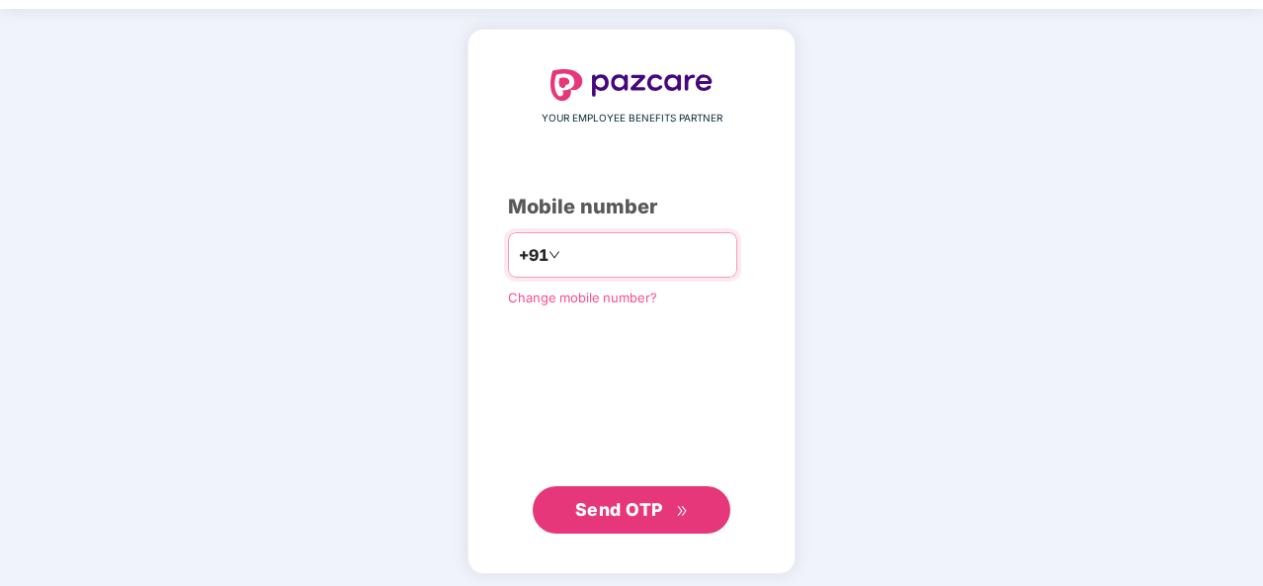
type input "********"
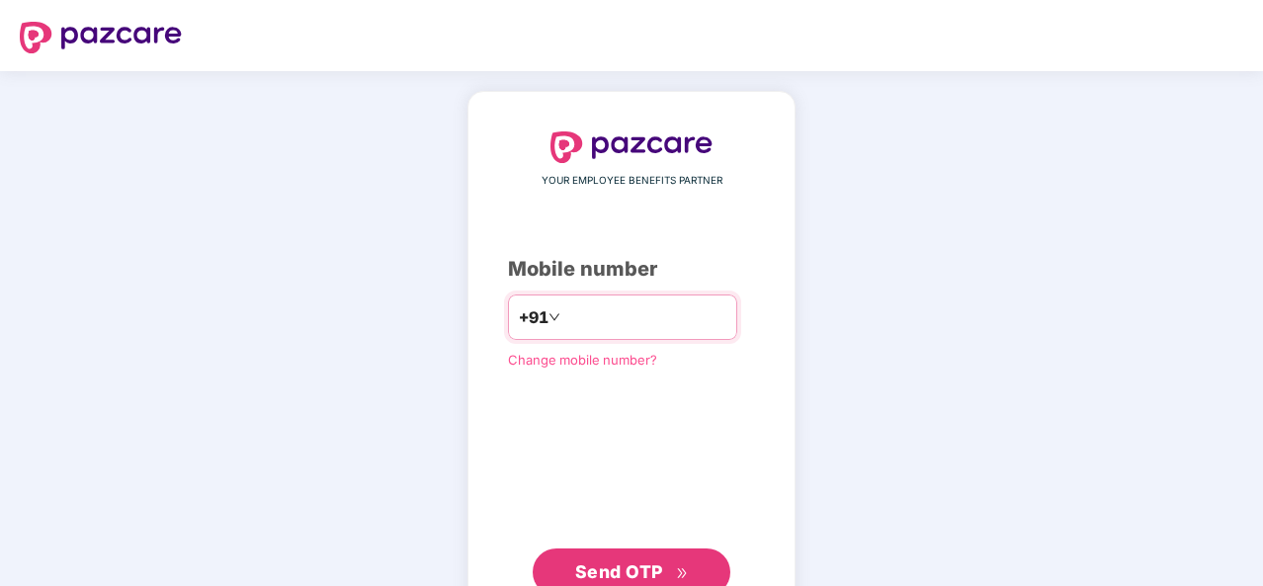
scroll to position [66, 0]
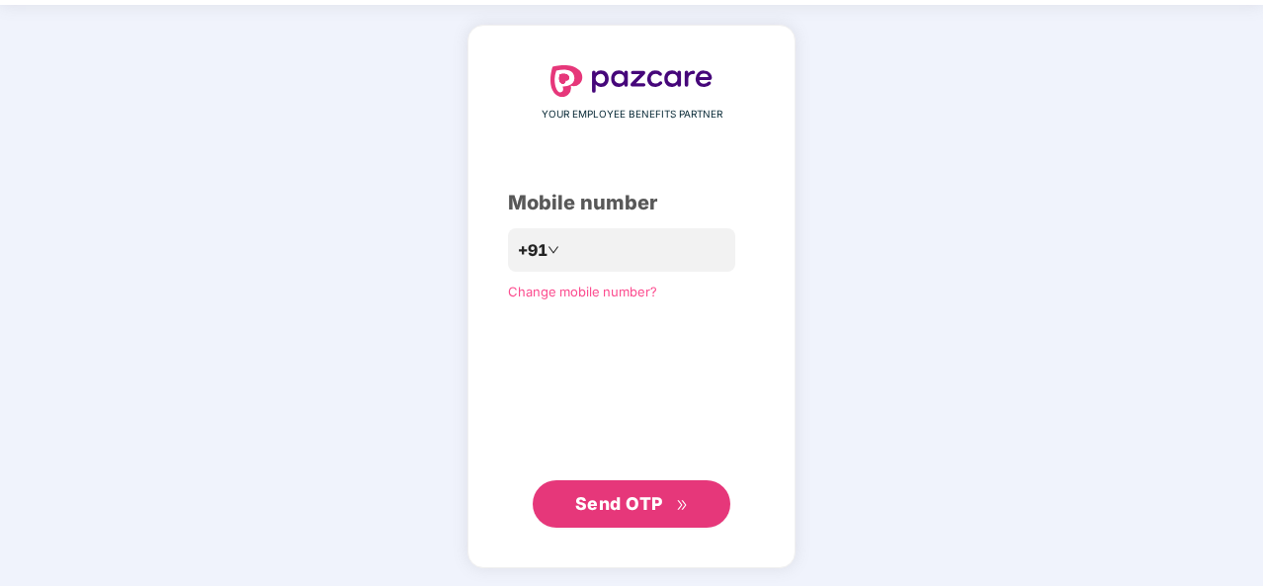
click at [597, 221] on div "YOUR EMPLOYEE BENEFITS PARTNER Mobile number +91 Change mobile number? Send OTP" at bounding box center [631, 296] width 247 height 463
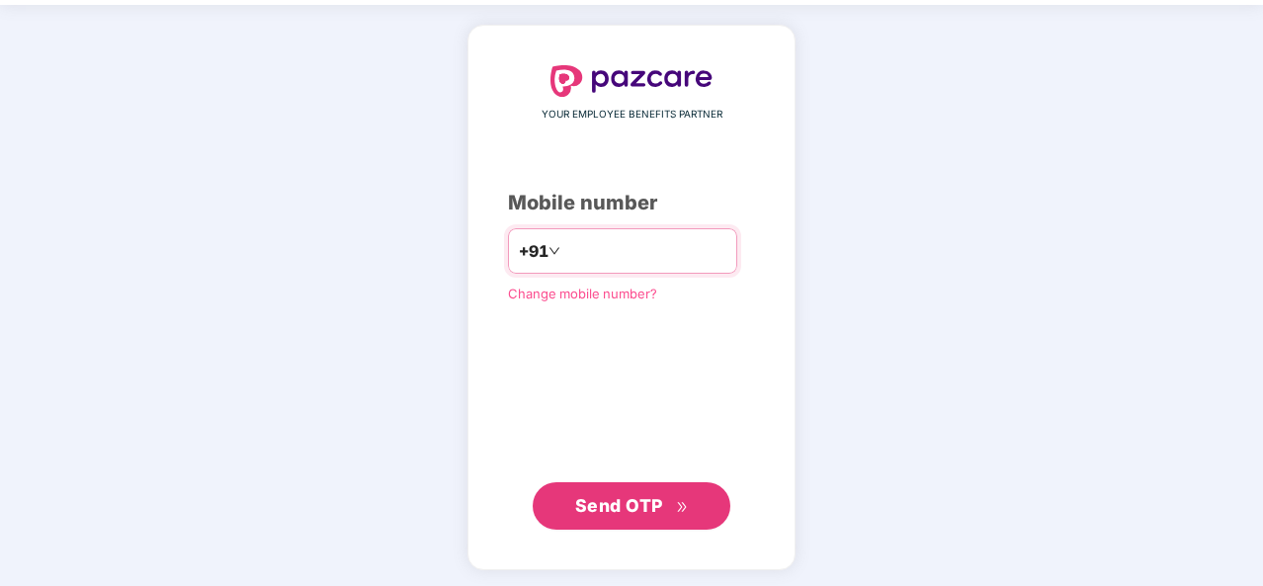
click at [612, 248] on input "number" at bounding box center [645, 251] width 162 height 32
type input "**********"
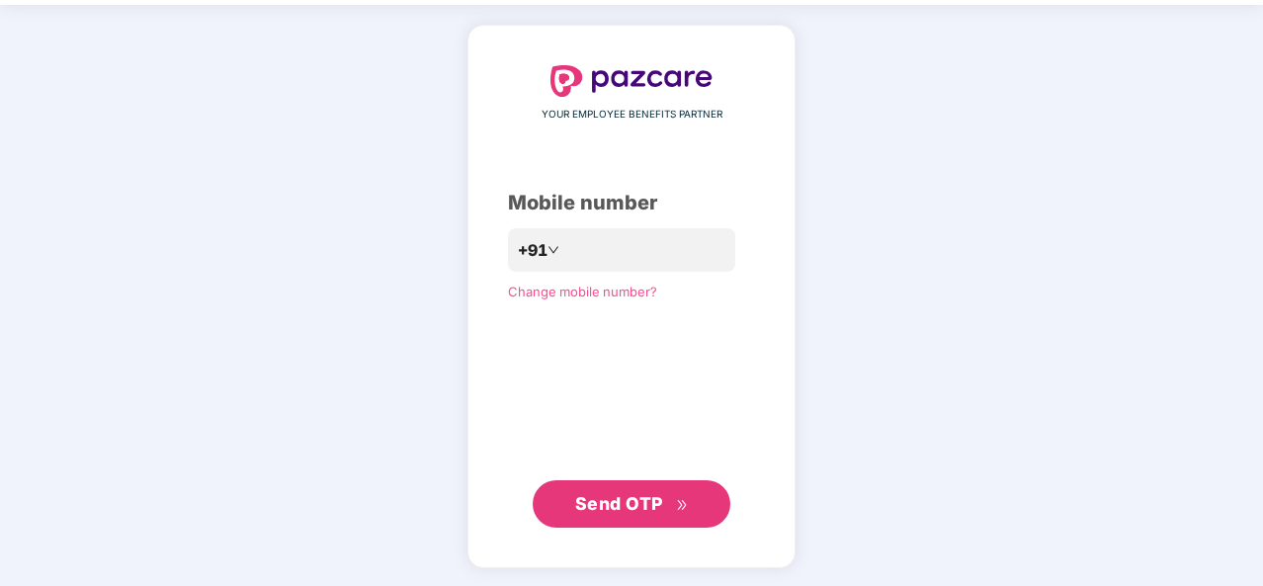
click at [637, 494] on span "Send OTP" at bounding box center [619, 503] width 88 height 21
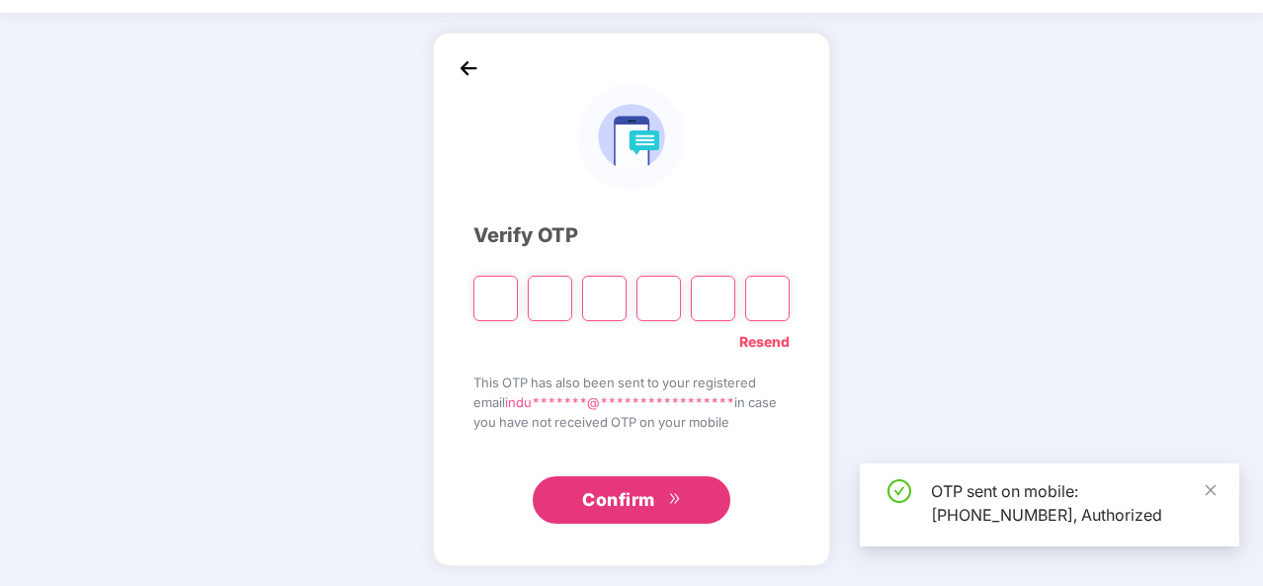
scroll to position [57, 0]
type input "*"
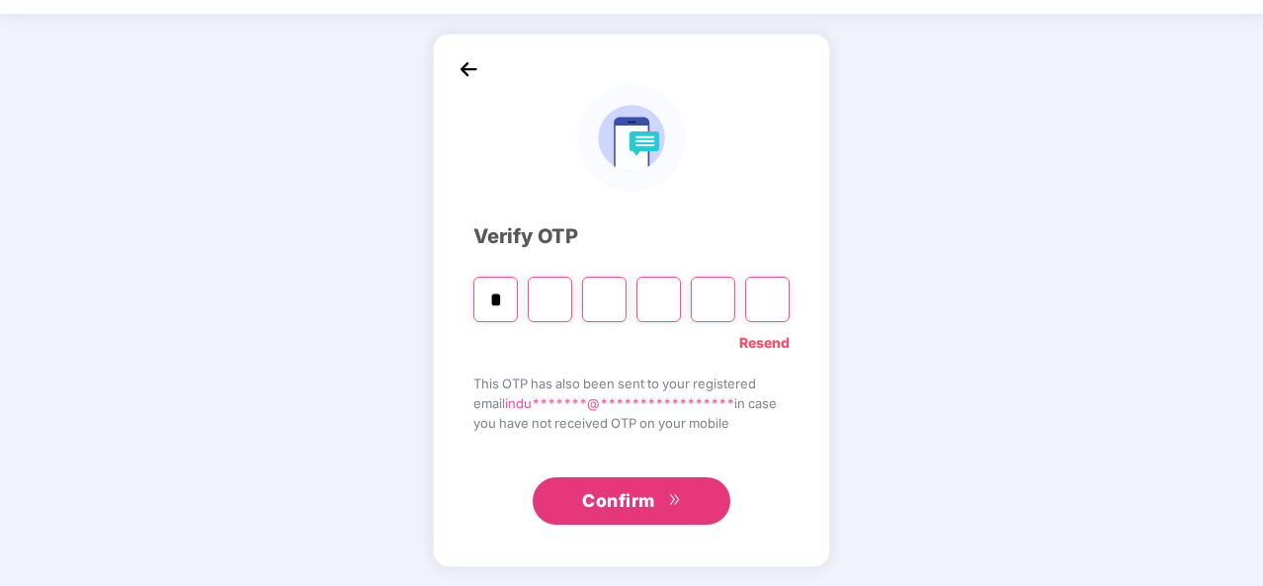
type input "*"
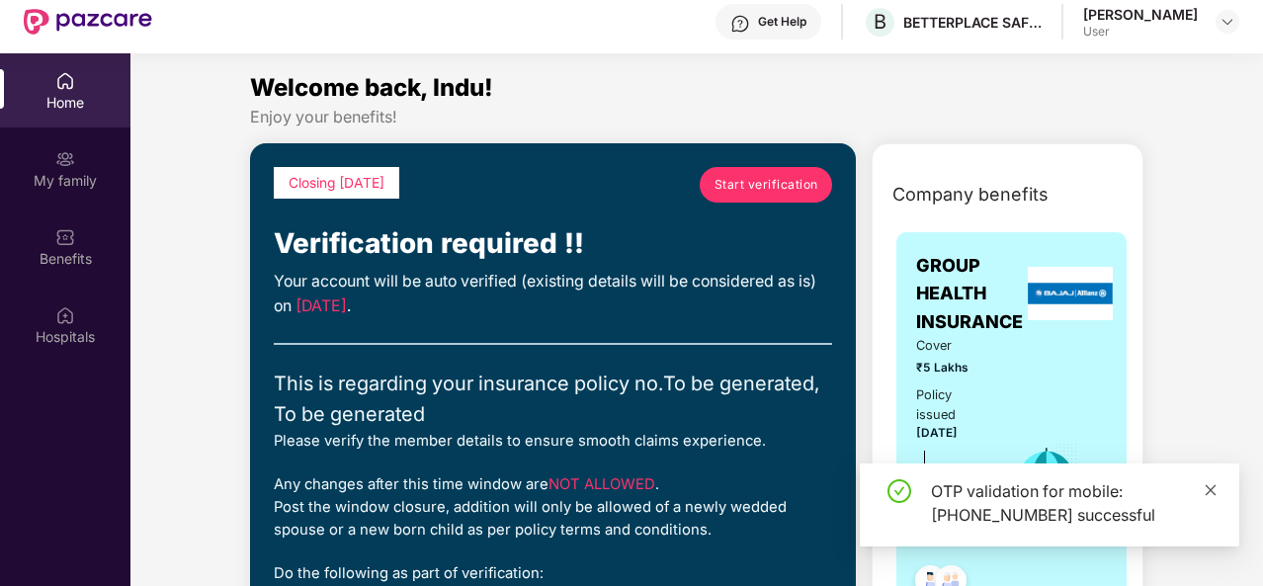
click at [1212, 486] on icon "close" at bounding box center [1211, 490] width 14 height 14
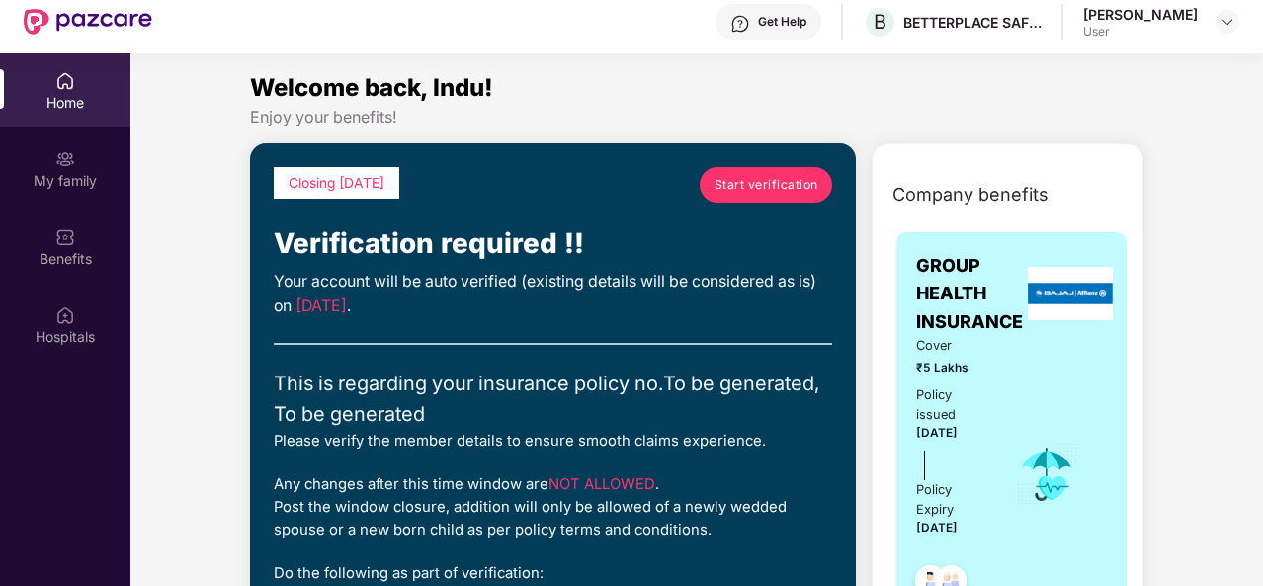
click at [743, 178] on span "Start verification" at bounding box center [767, 184] width 104 height 19
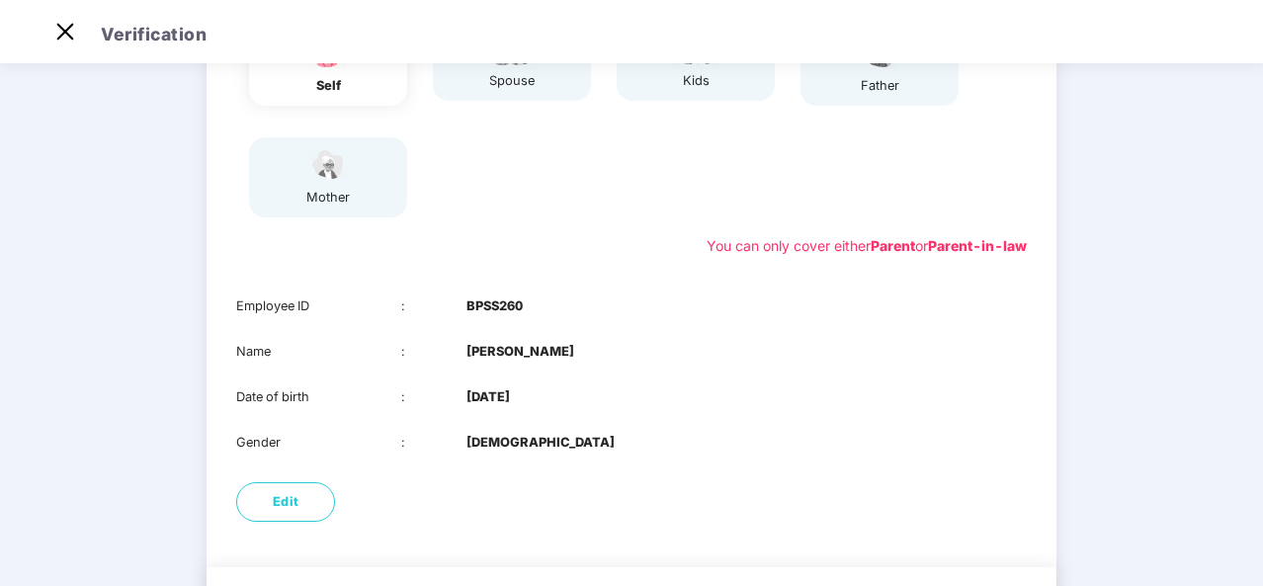
scroll to position [357, 0]
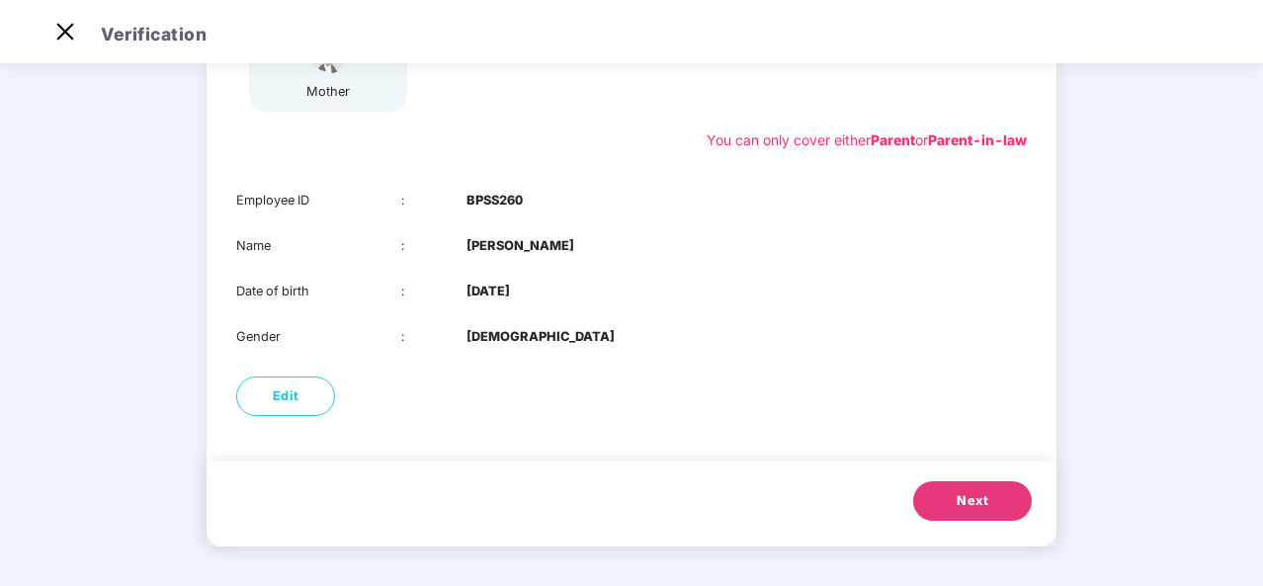
click at [981, 506] on span "Next" at bounding box center [973, 501] width 32 height 20
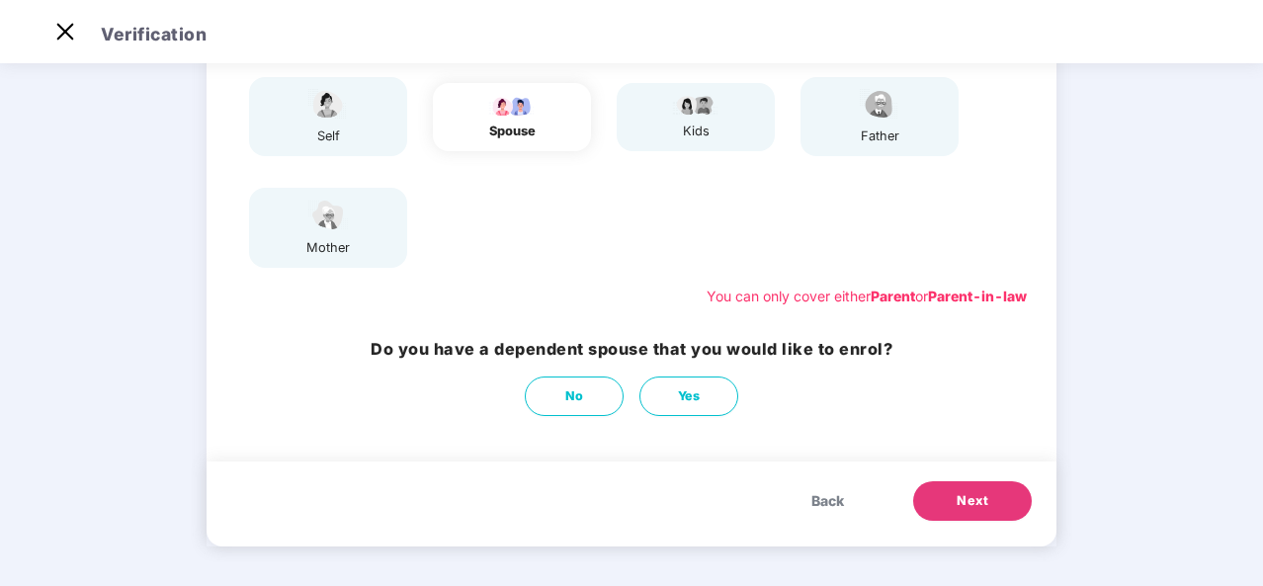
scroll to position [201, 0]
click at [981, 506] on span "Next" at bounding box center [973, 501] width 32 height 20
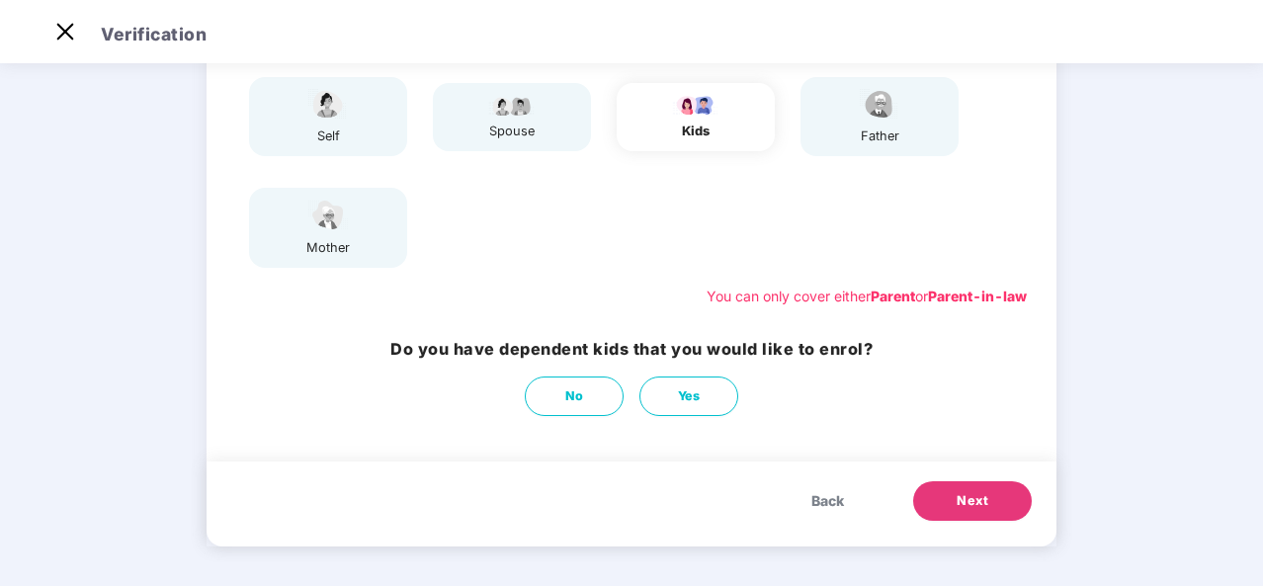
click at [981, 506] on span "Next" at bounding box center [973, 501] width 32 height 20
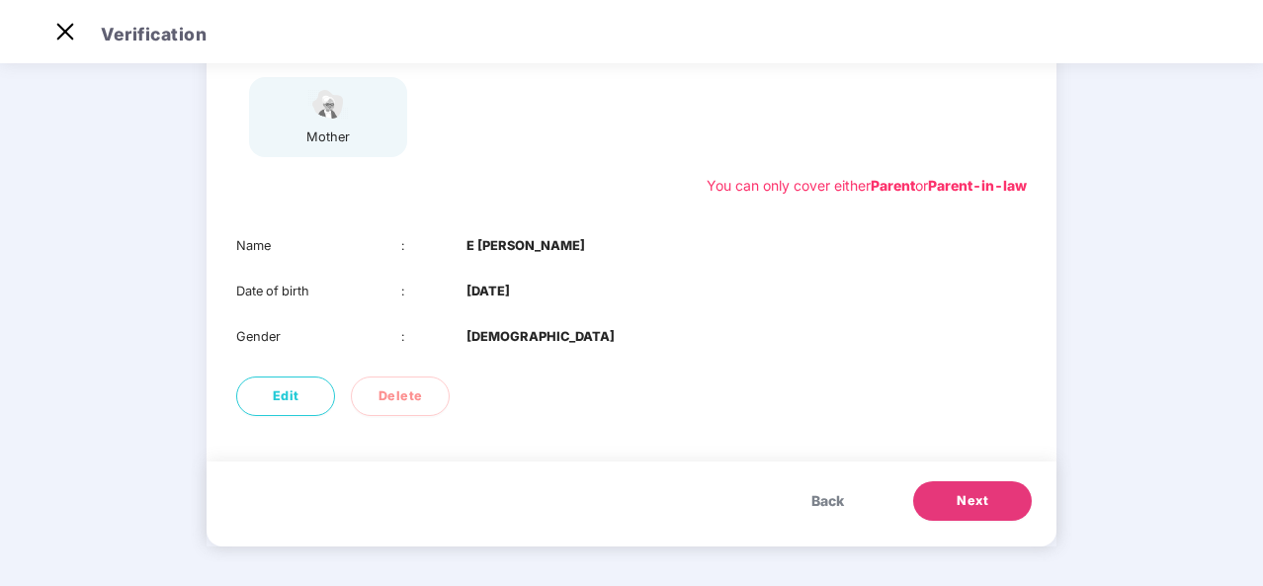
click at [981, 506] on span "Next" at bounding box center [973, 501] width 32 height 20
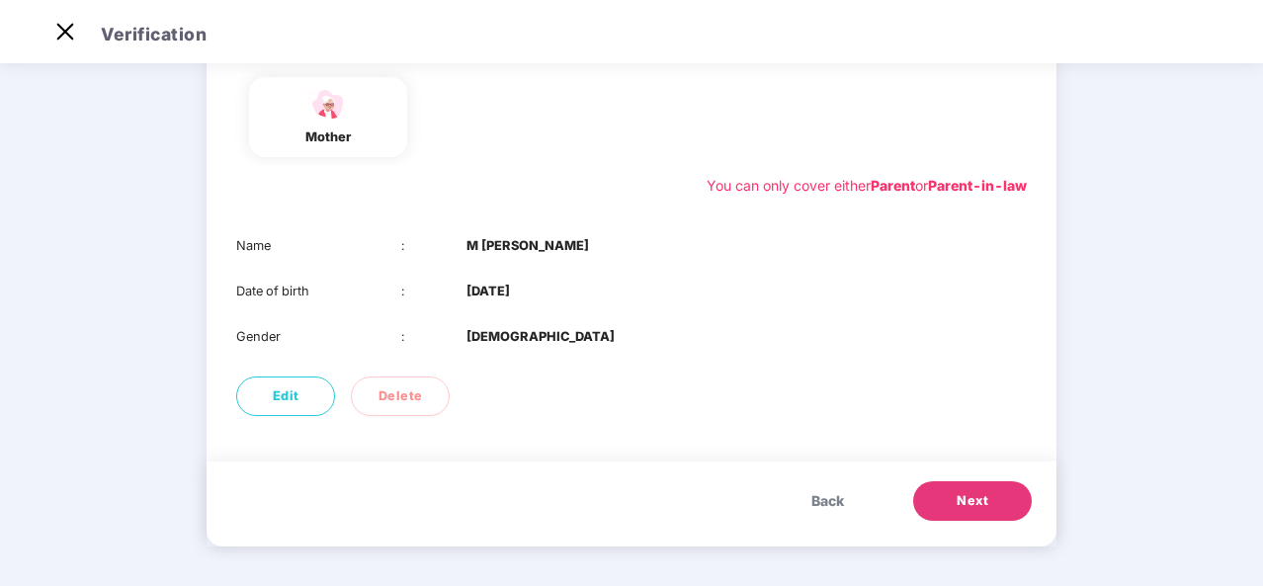
click at [981, 506] on span "Next" at bounding box center [973, 501] width 32 height 20
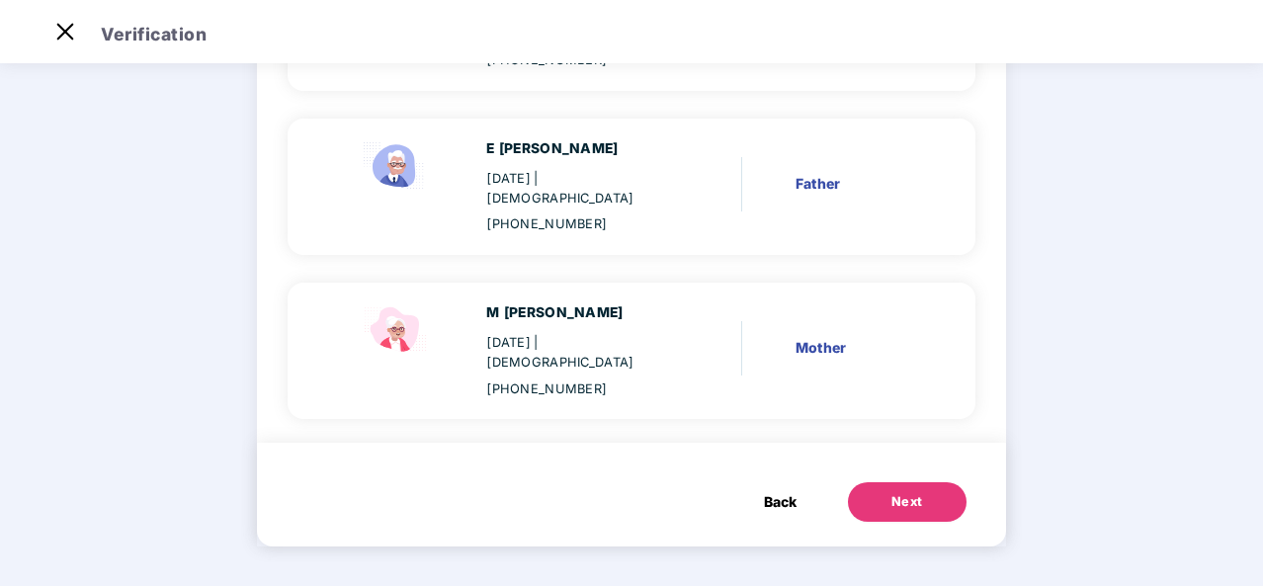
scroll to position [246, 0]
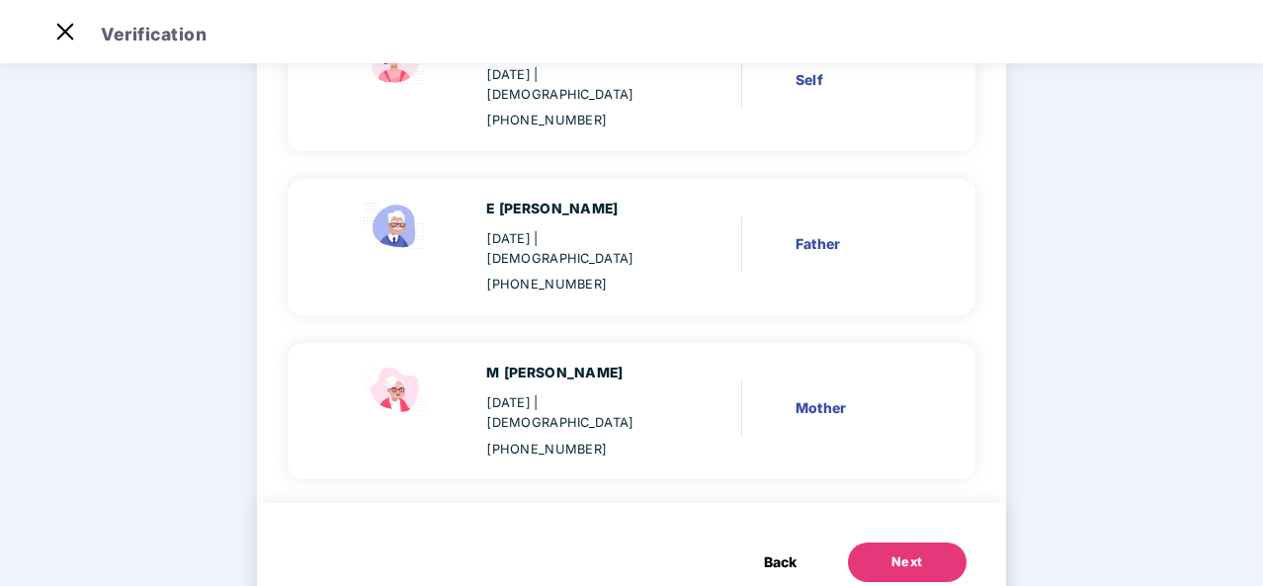
click at [918, 543] on button "Next" at bounding box center [907, 563] width 119 height 40
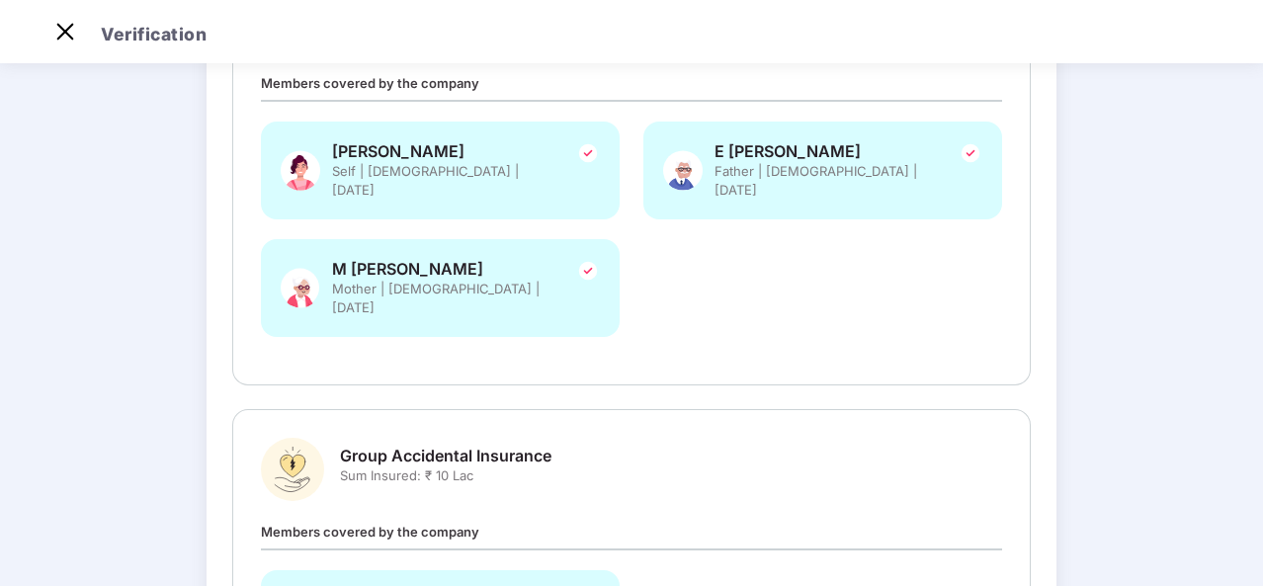
scroll to position [564, 0]
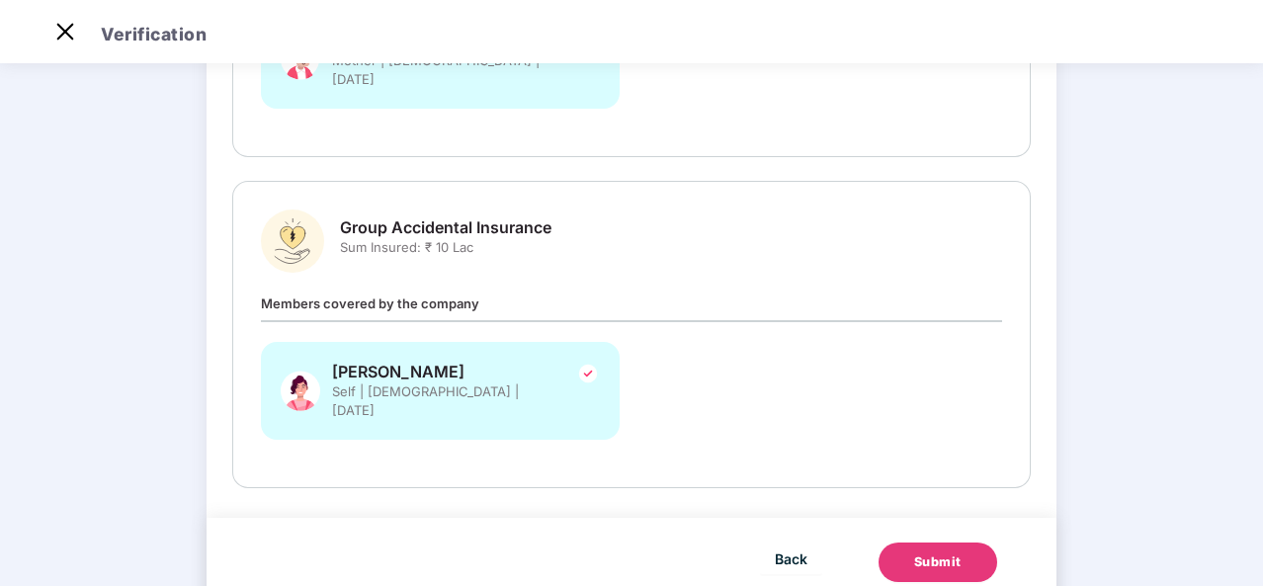
click at [945, 553] on div "Submit" at bounding box center [937, 563] width 47 height 20
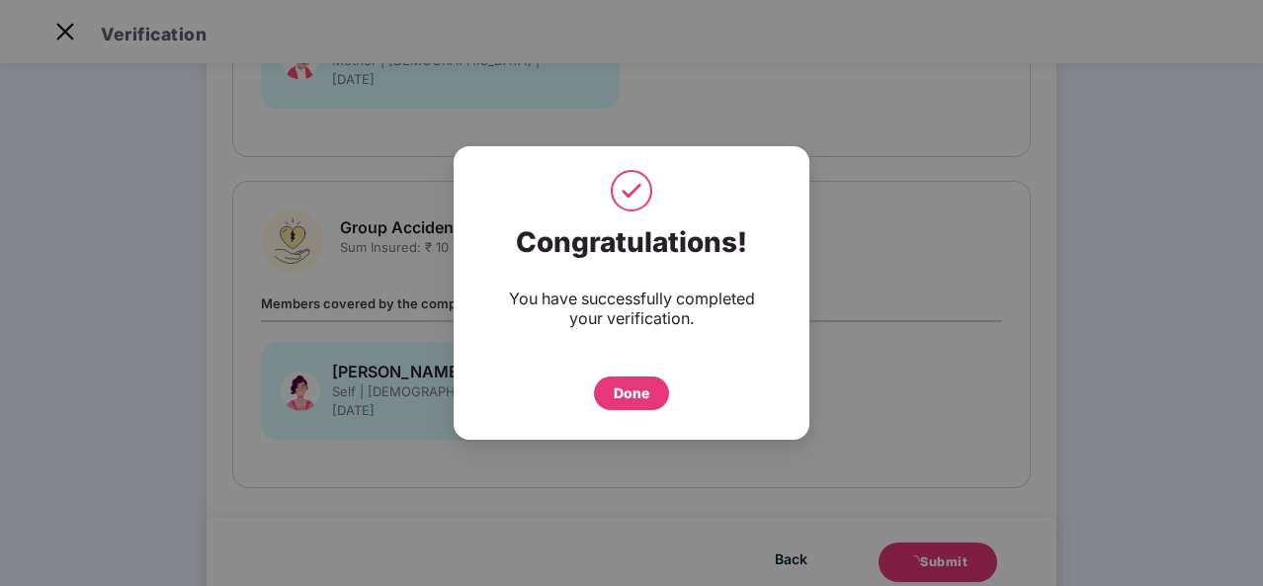
click at [633, 383] on div "Done" at bounding box center [632, 394] width 36 height 22
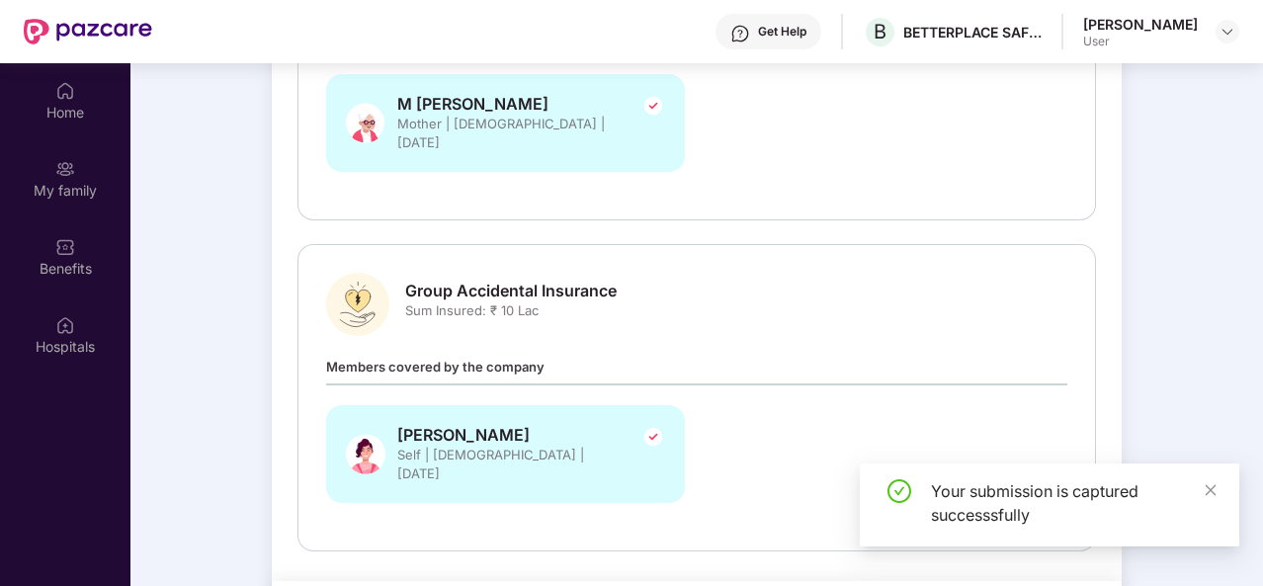
scroll to position [111, 0]
